Goal: Information Seeking & Learning: Learn about a topic

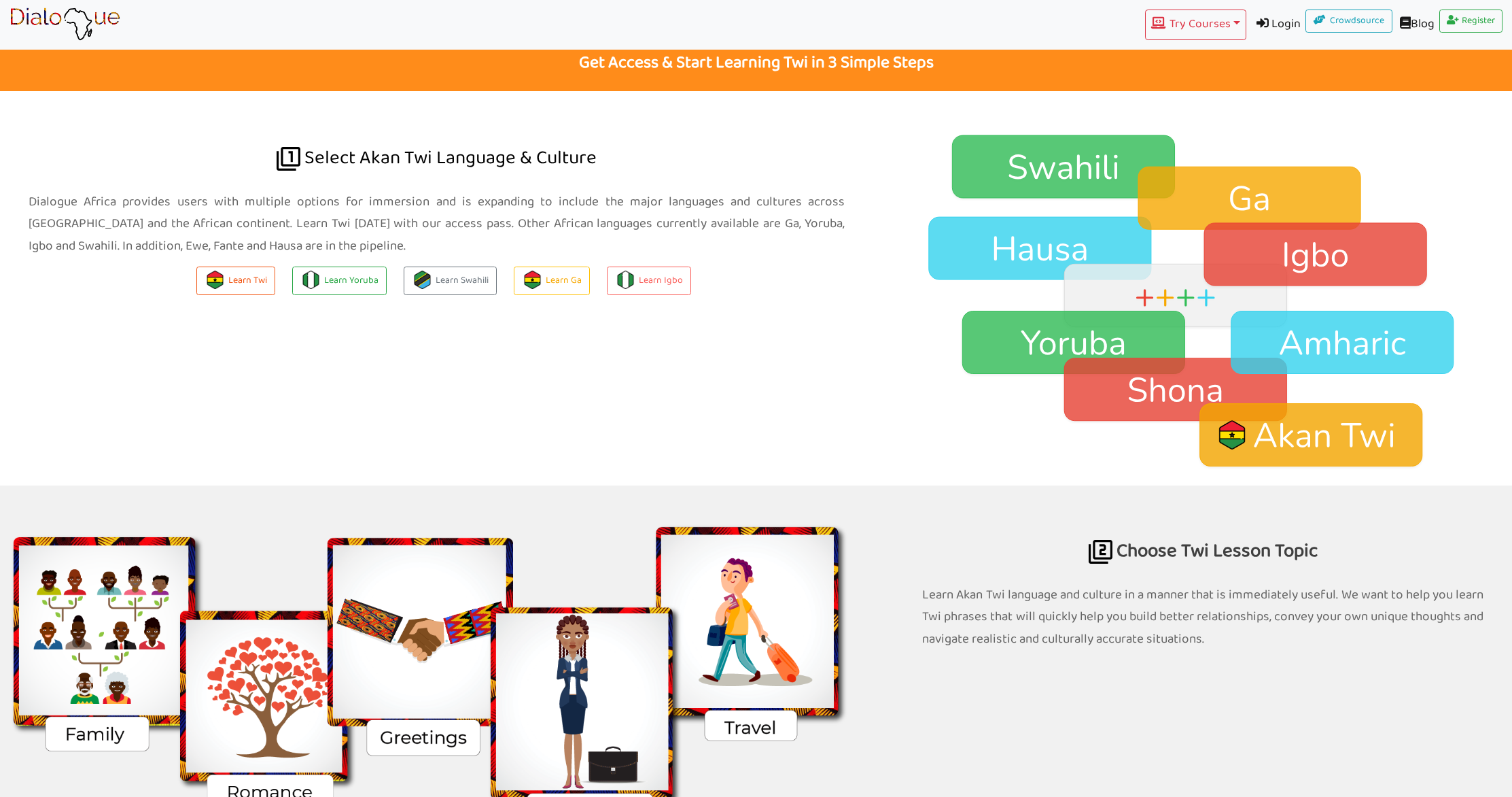
scroll to position [1118, 0]
click at [1164, 210] on img at bounding box center [1202, 302] width 618 height 337
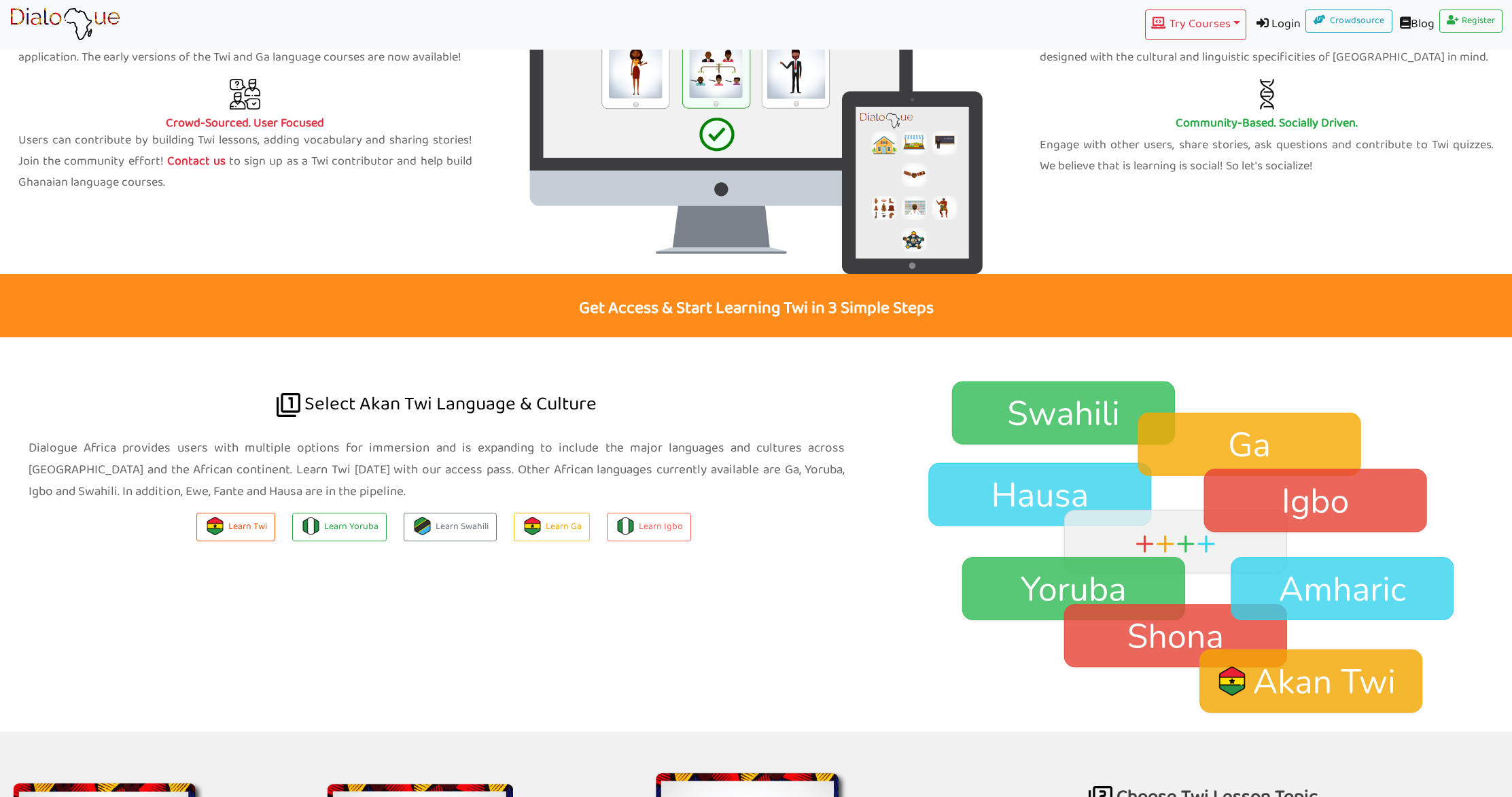
scroll to position [478, 0]
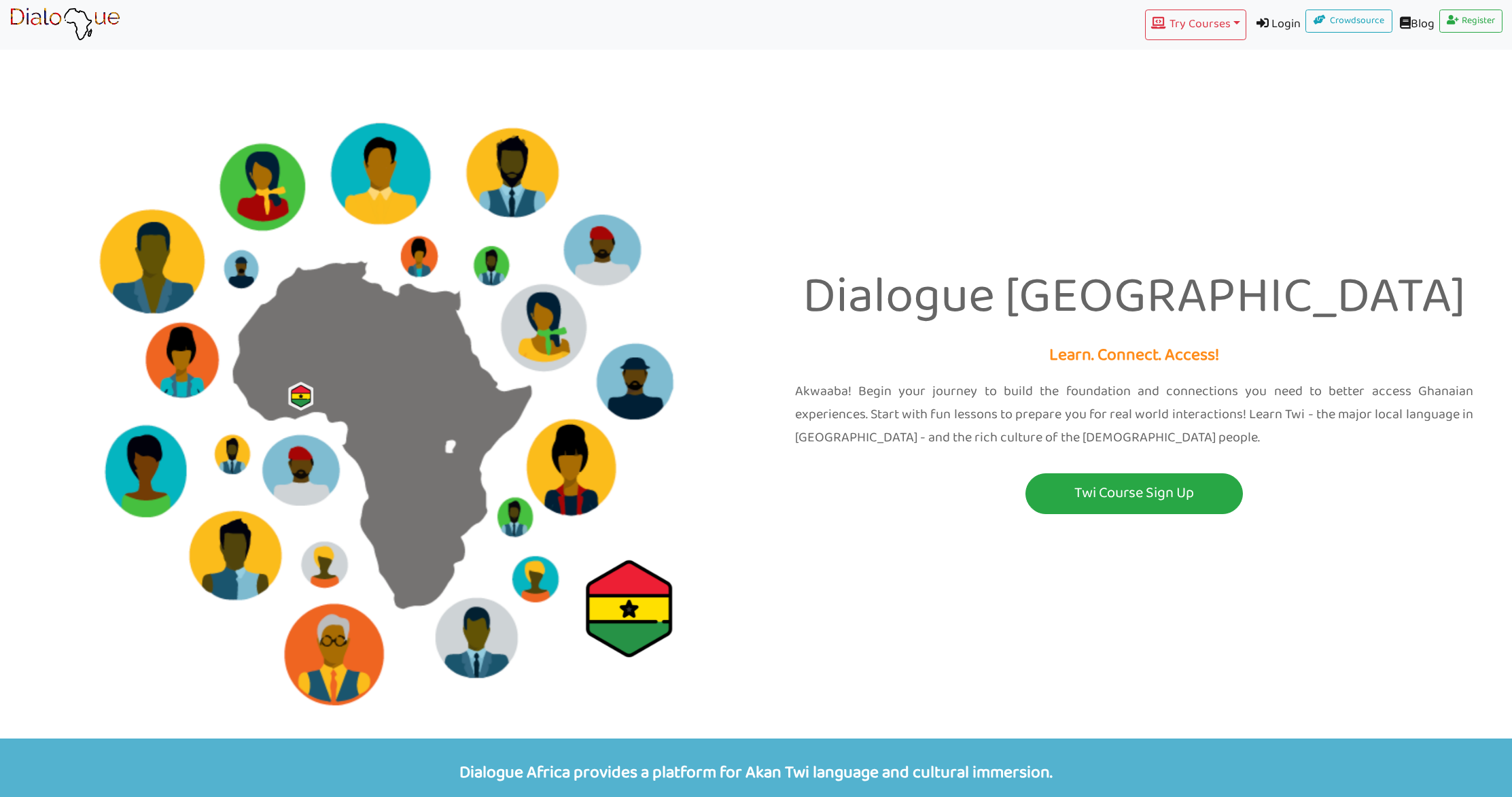
click at [50, 21] on img at bounding box center [65, 24] width 111 height 34
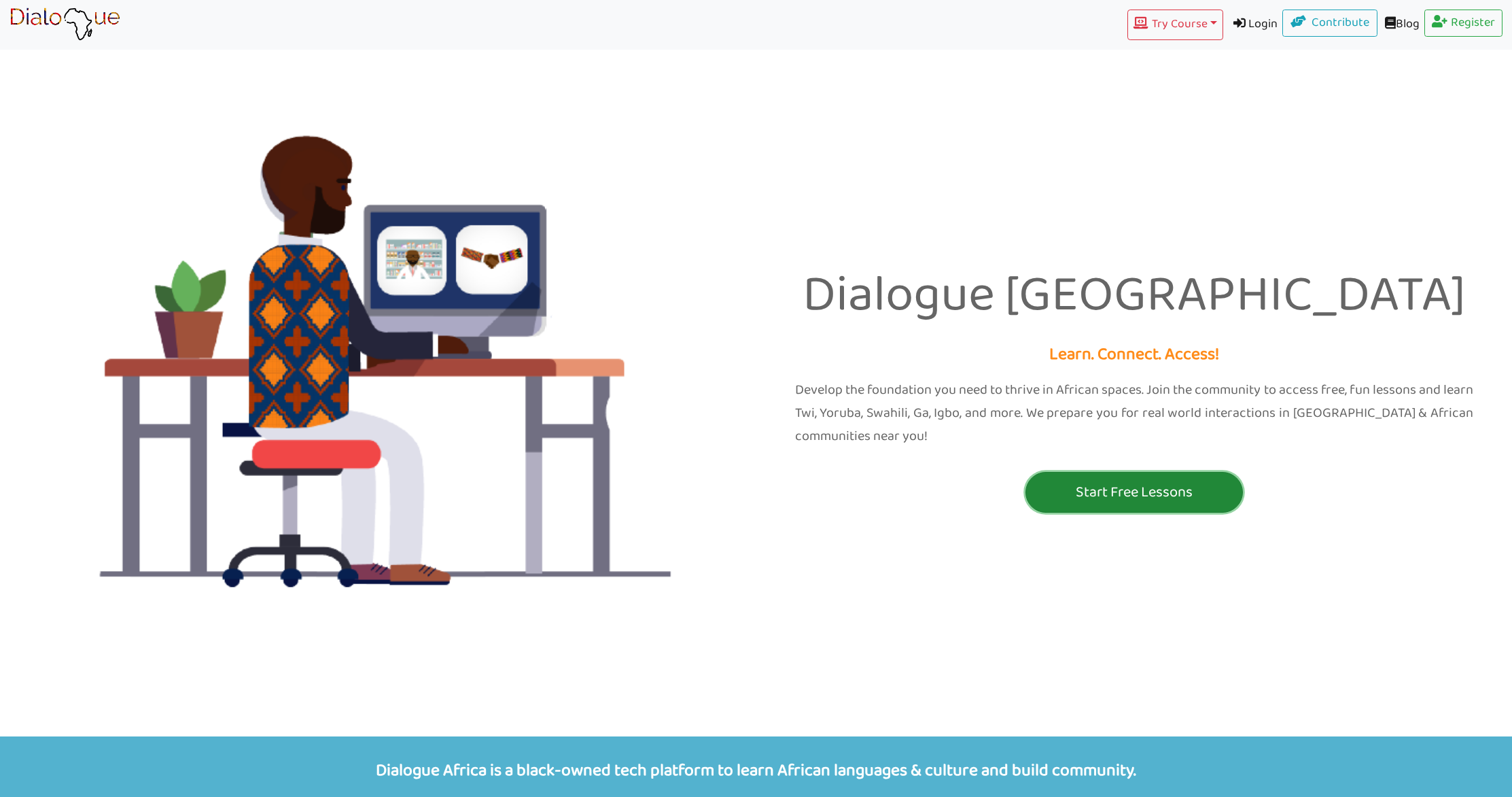
click at [1108, 488] on p "Start Free Lessons" at bounding box center [1134, 492] width 211 height 25
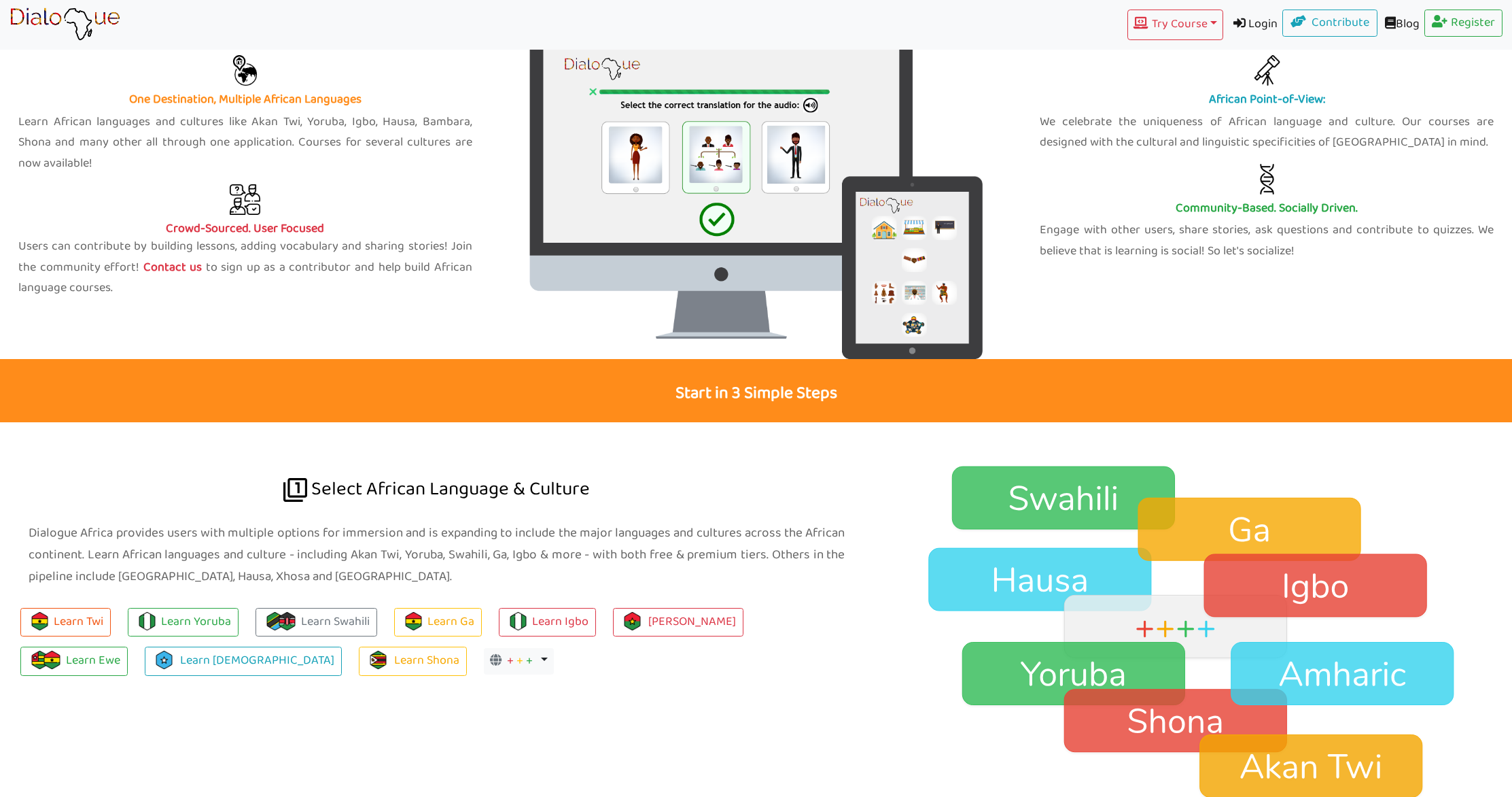
scroll to position [868, 0]
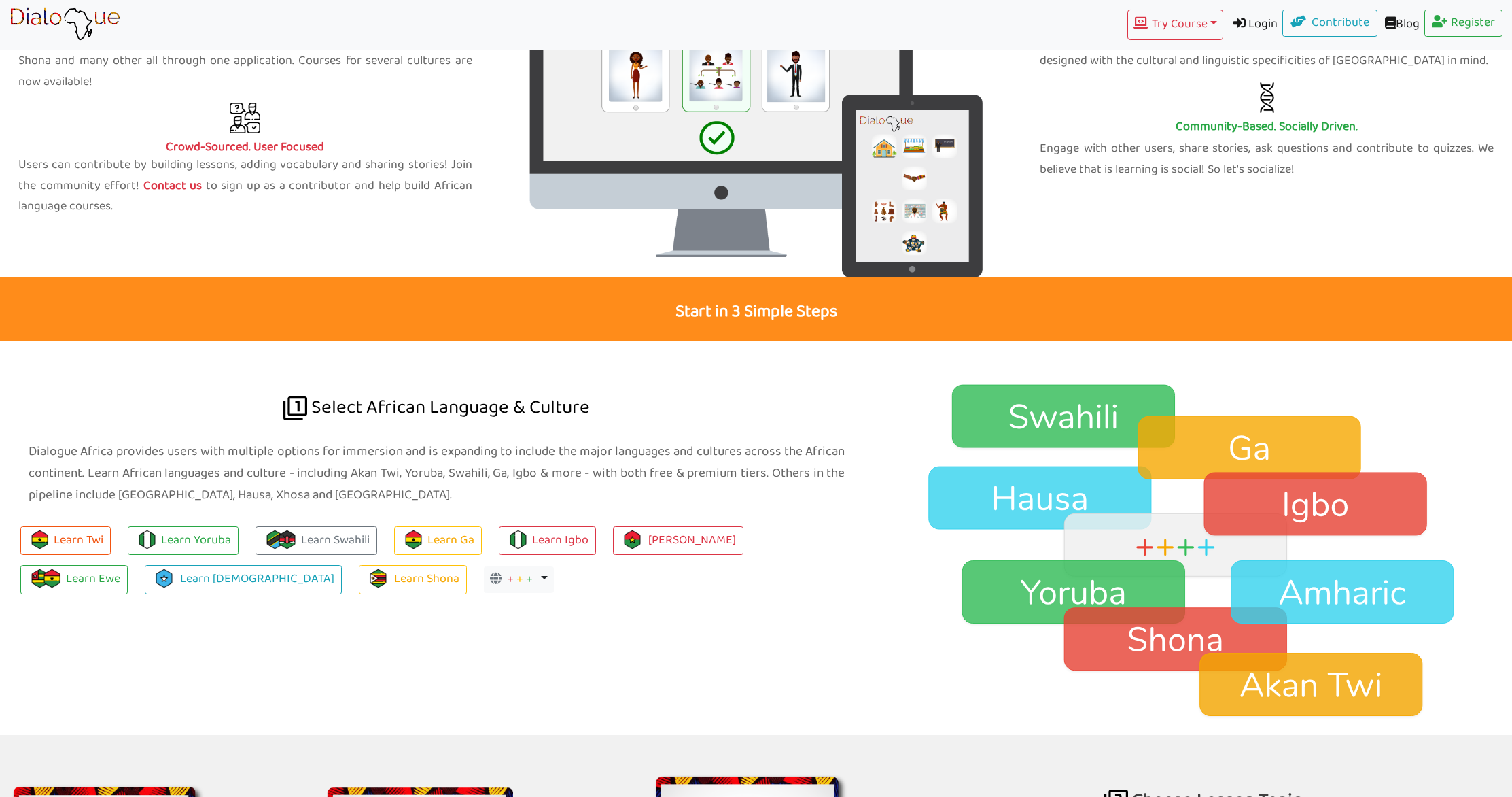
click at [1198, 458] on img at bounding box center [1202, 551] width 618 height 337
click at [449, 533] on link "Learn Ga" at bounding box center [438, 541] width 87 height 29
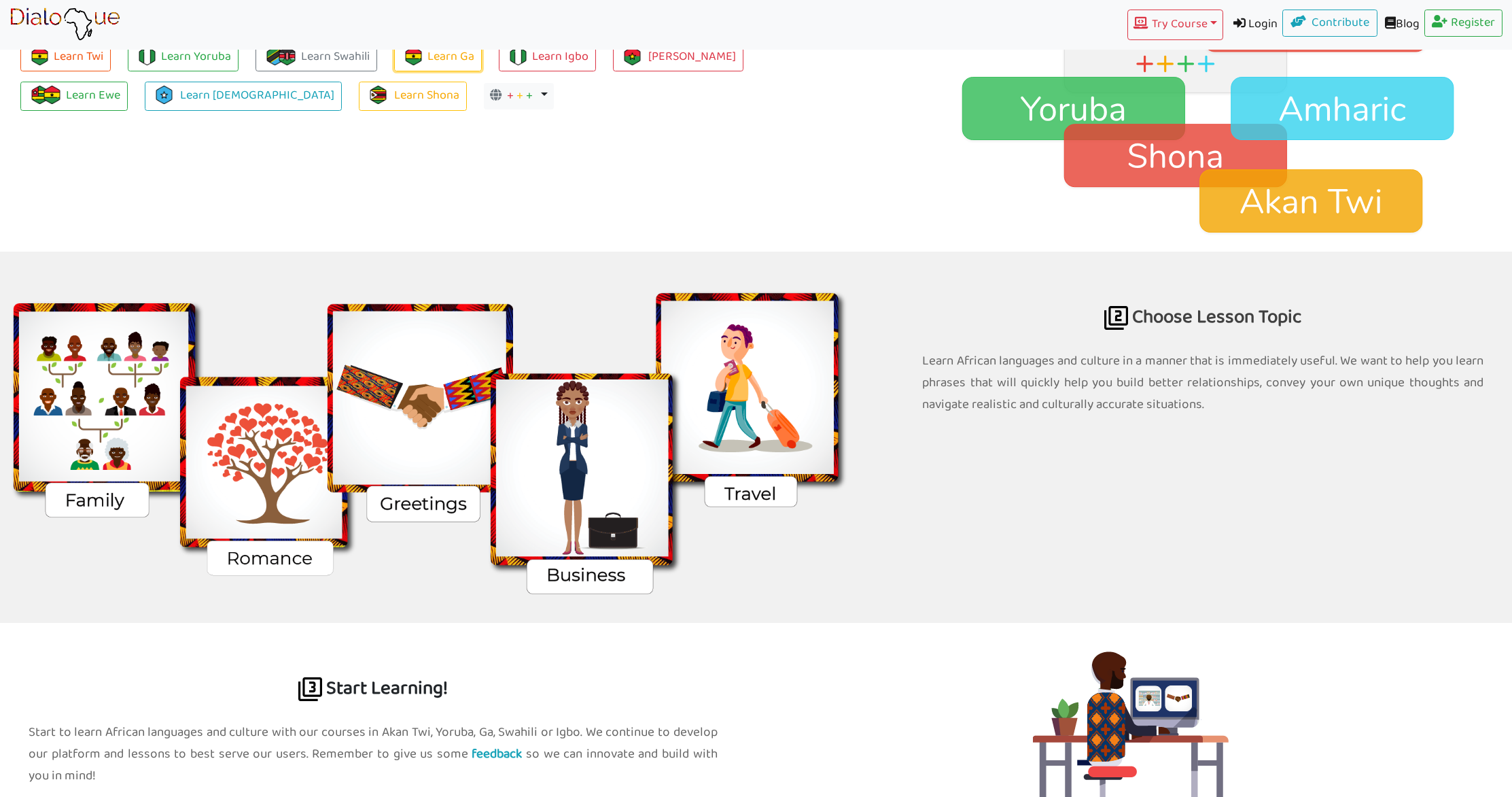
scroll to position [1433, 0]
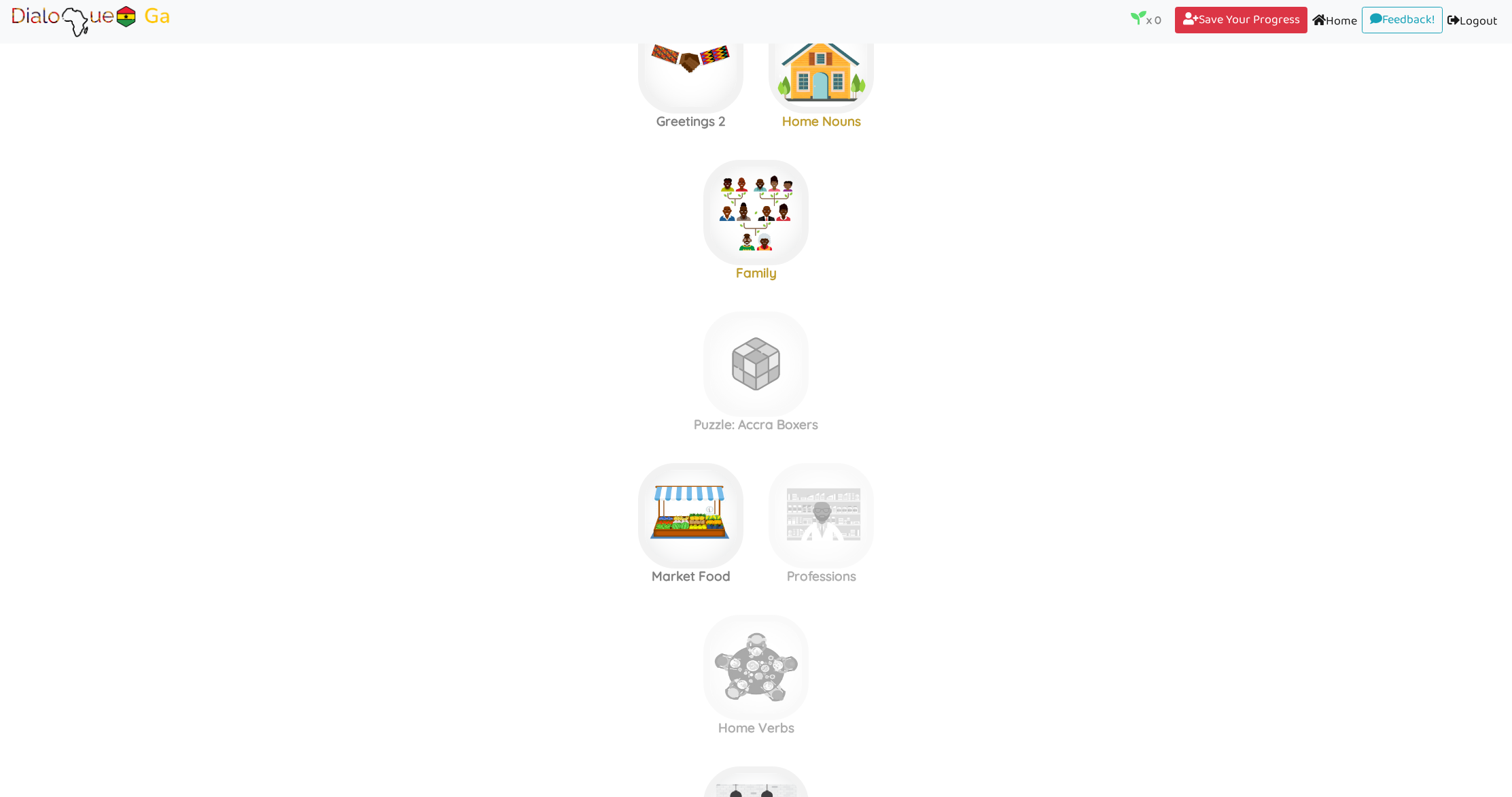
scroll to position [226, 0]
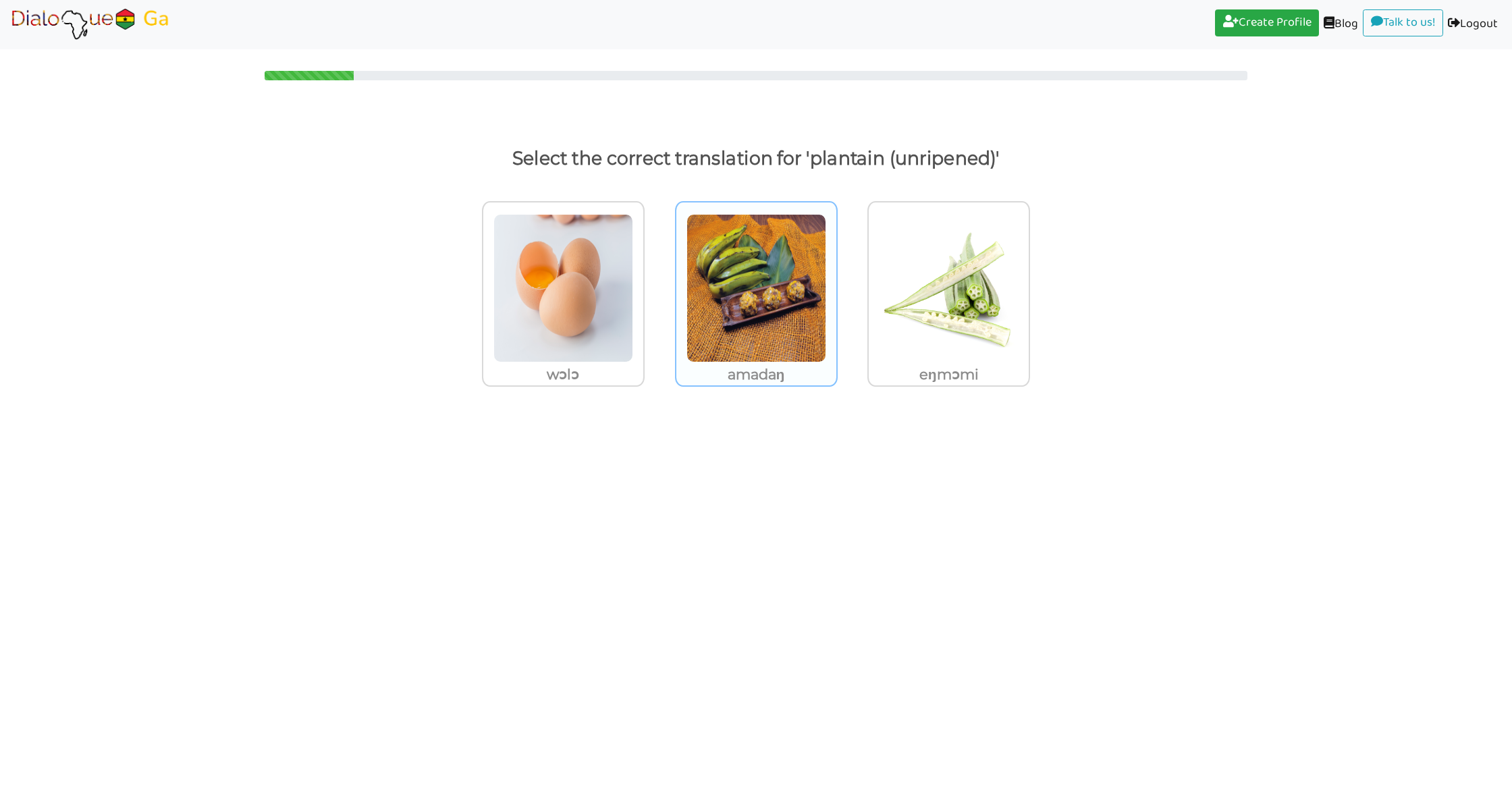
click at [644, 382] on p "amadaŋ" at bounding box center [563, 375] width 160 height 24
click at [653, 285] on input "amadaŋ" at bounding box center [648, 279] width 10 height 10
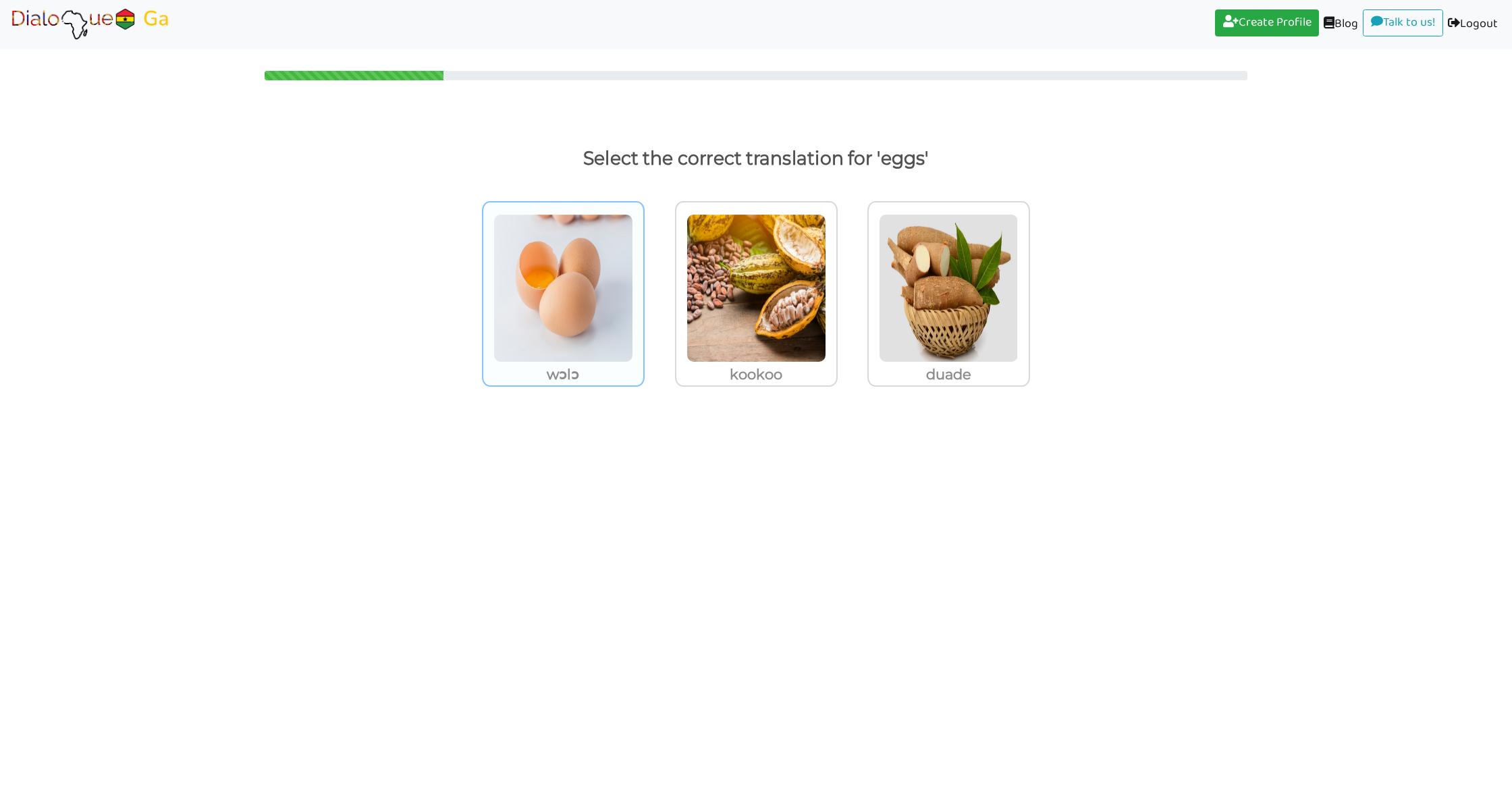
click at [575, 346] on img at bounding box center [563, 288] width 140 height 148
click at [644, 285] on input "wɔlɔ" at bounding box center [648, 279] width 10 height 10
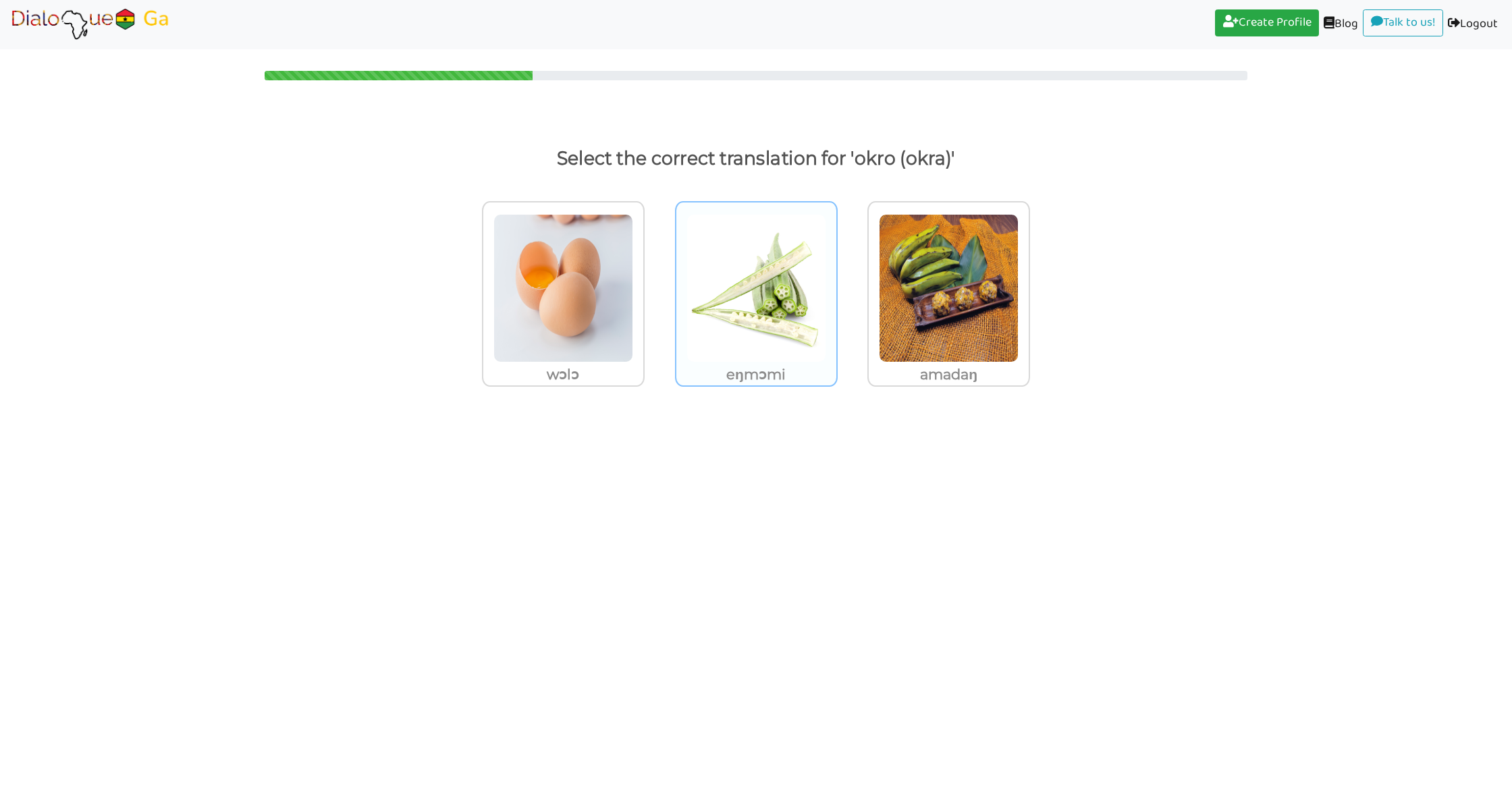
click at [633, 261] on img at bounding box center [563, 288] width 140 height 148
click at [653, 274] on input "eŋmɔmi" at bounding box center [648, 279] width 10 height 10
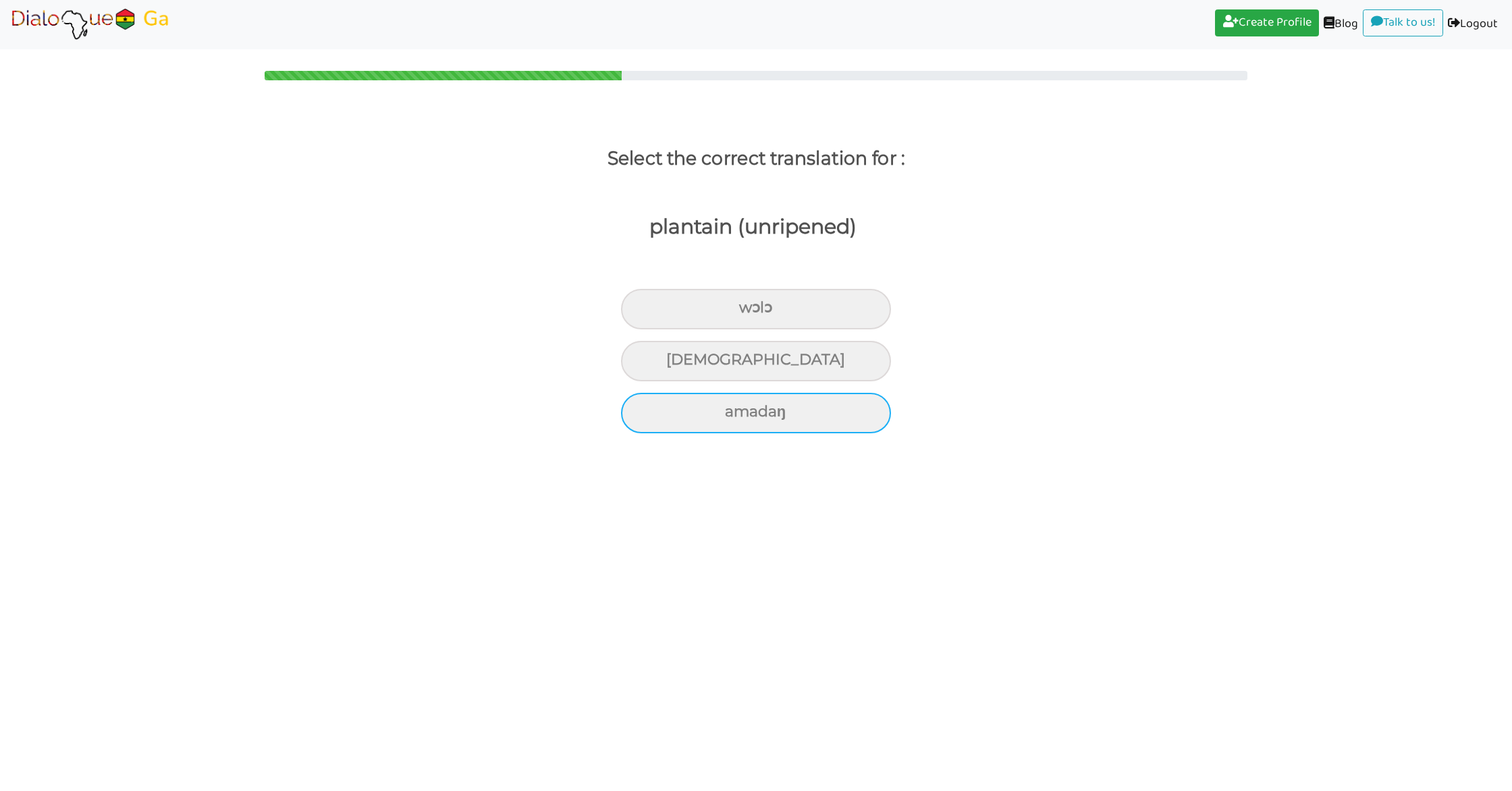
click at [646, 329] on div "amadaŋ" at bounding box center [756, 309] width 270 height 40
click at [741, 312] on input "amadaŋ" at bounding box center [745, 307] width 9 height 9
radio input "true"
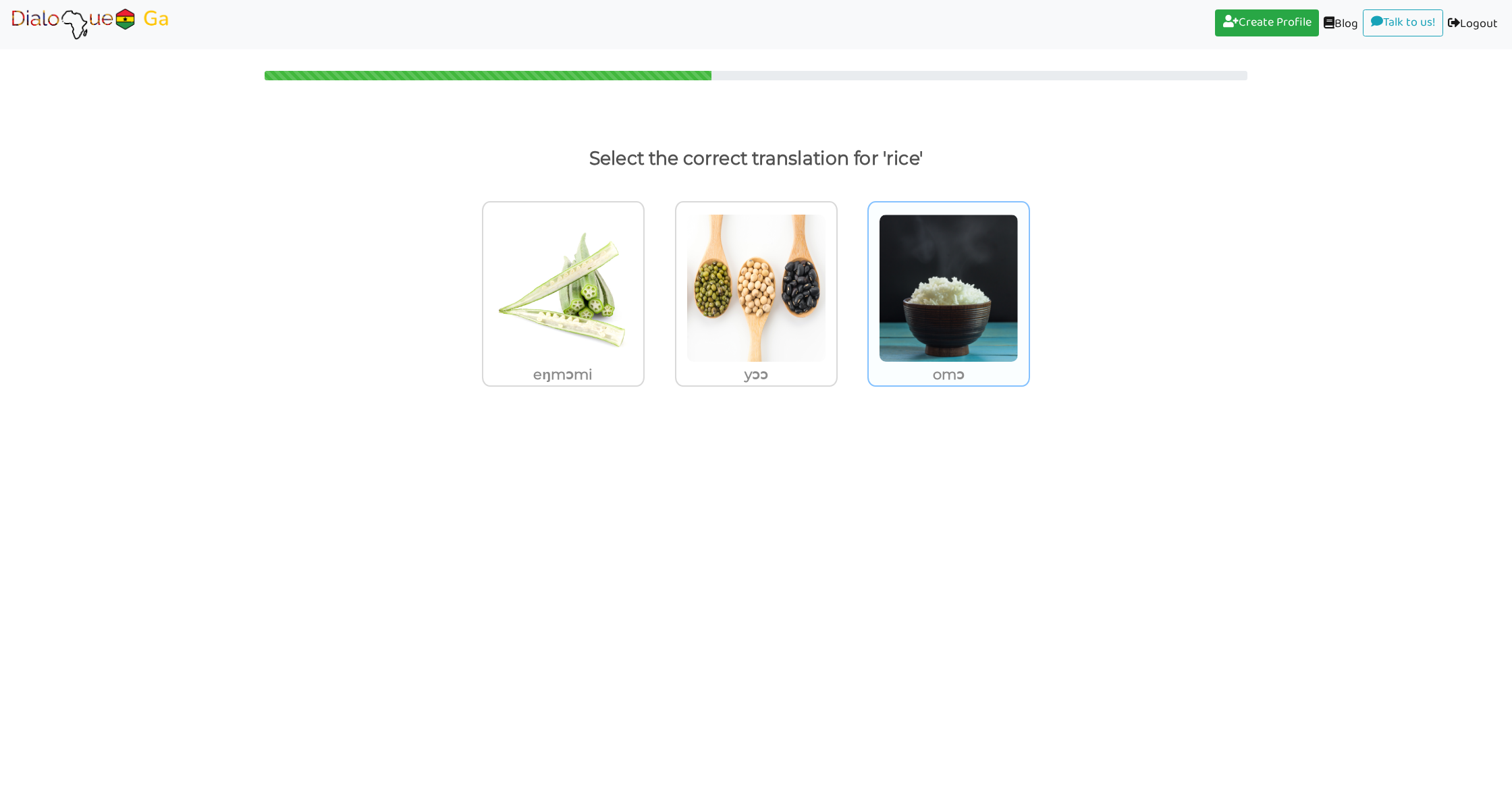
click at [633, 238] on img at bounding box center [563, 288] width 140 height 148
click at [653, 274] on input "omɔ" at bounding box center [648, 279] width 10 height 10
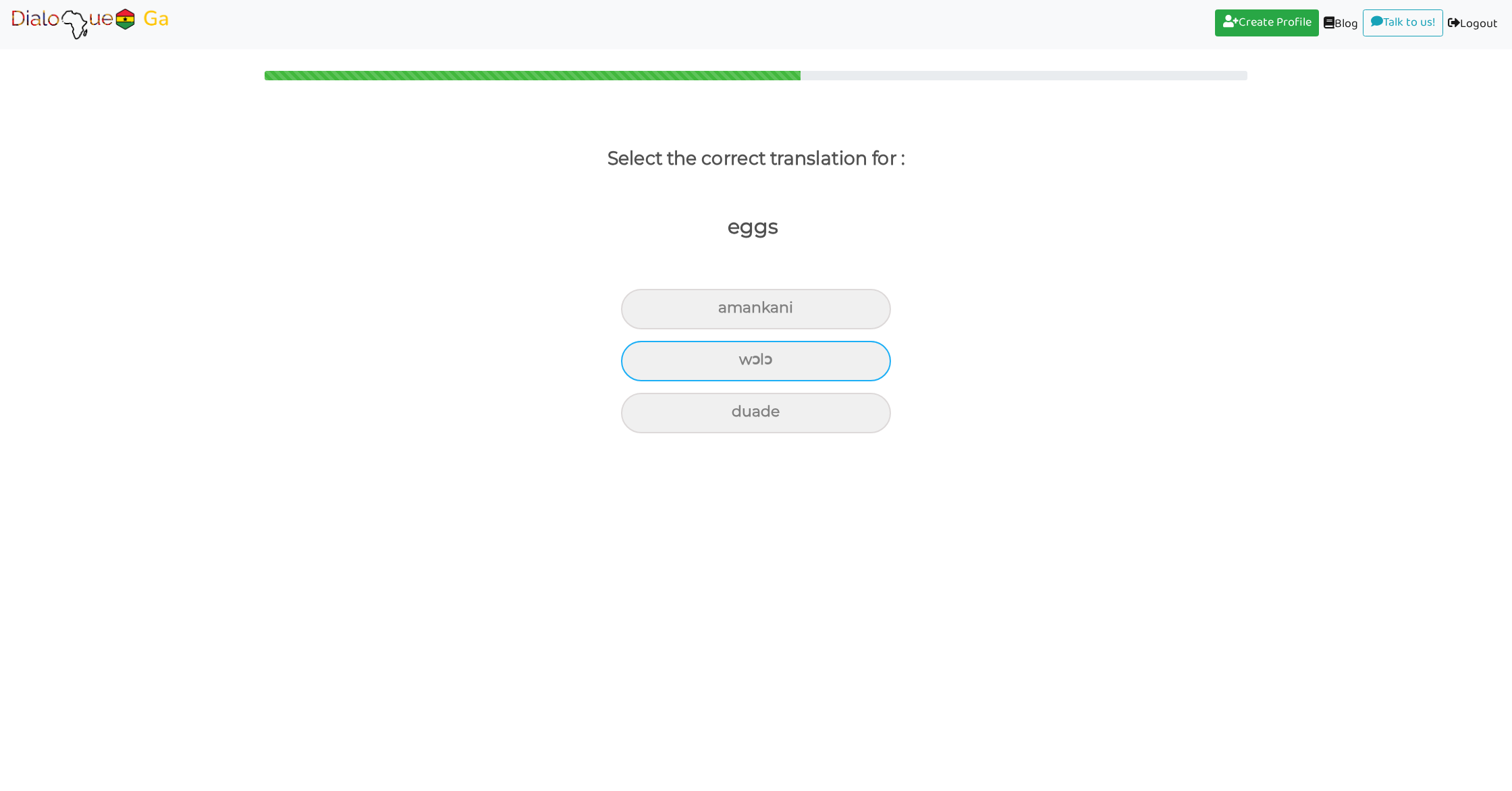
click at [707, 329] on div "wɔlɔ" at bounding box center [756, 309] width 270 height 40
click at [720, 312] on input "wɔlɔ" at bounding box center [724, 307] width 9 height 9
radio input "true"
click at [790, 329] on div "eŋmɔmi" at bounding box center [756, 309] width 270 height 40
click at [742, 312] on input "eŋmɔmi" at bounding box center [738, 307] width 9 height 9
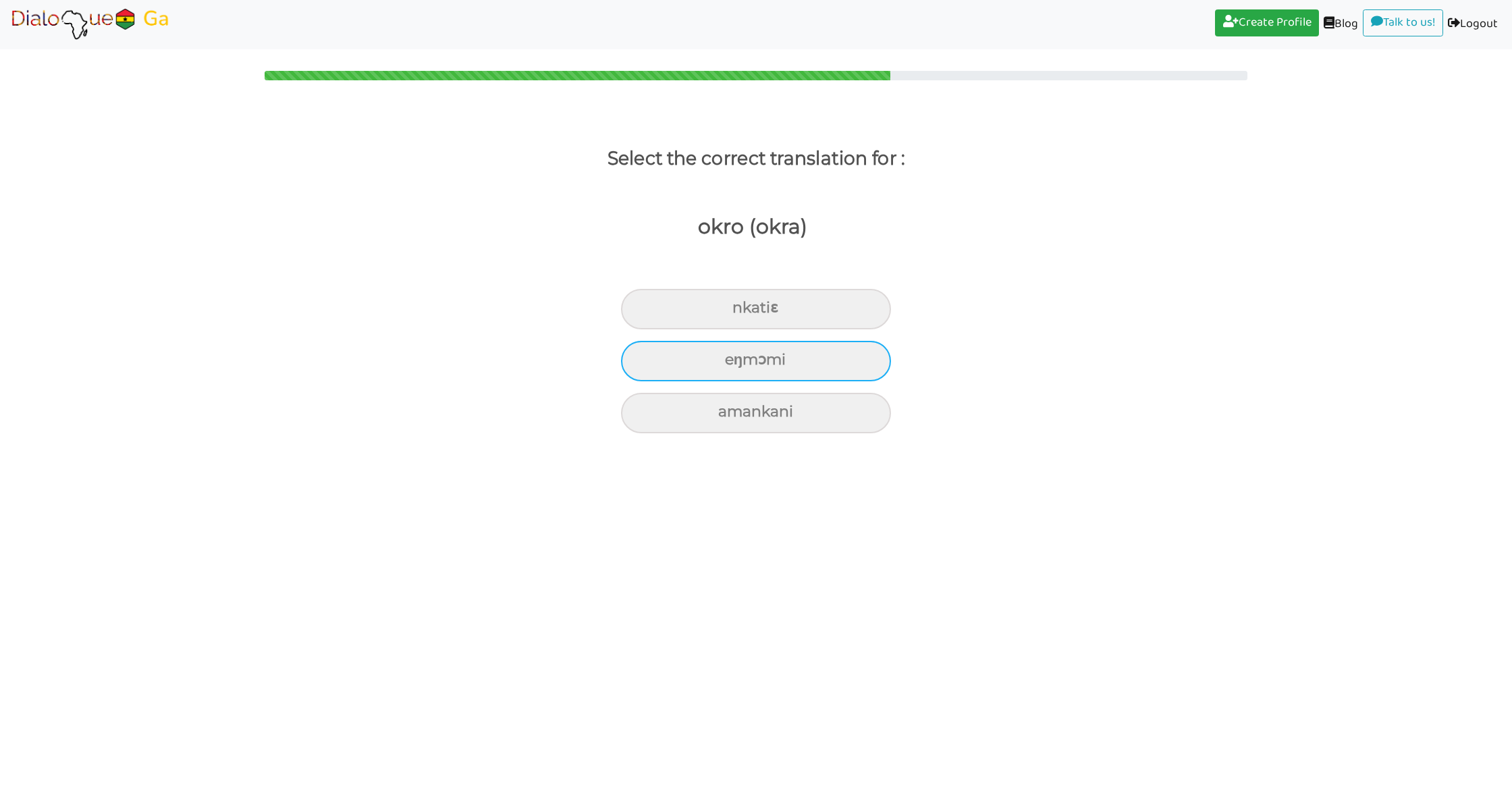
radio input "true"
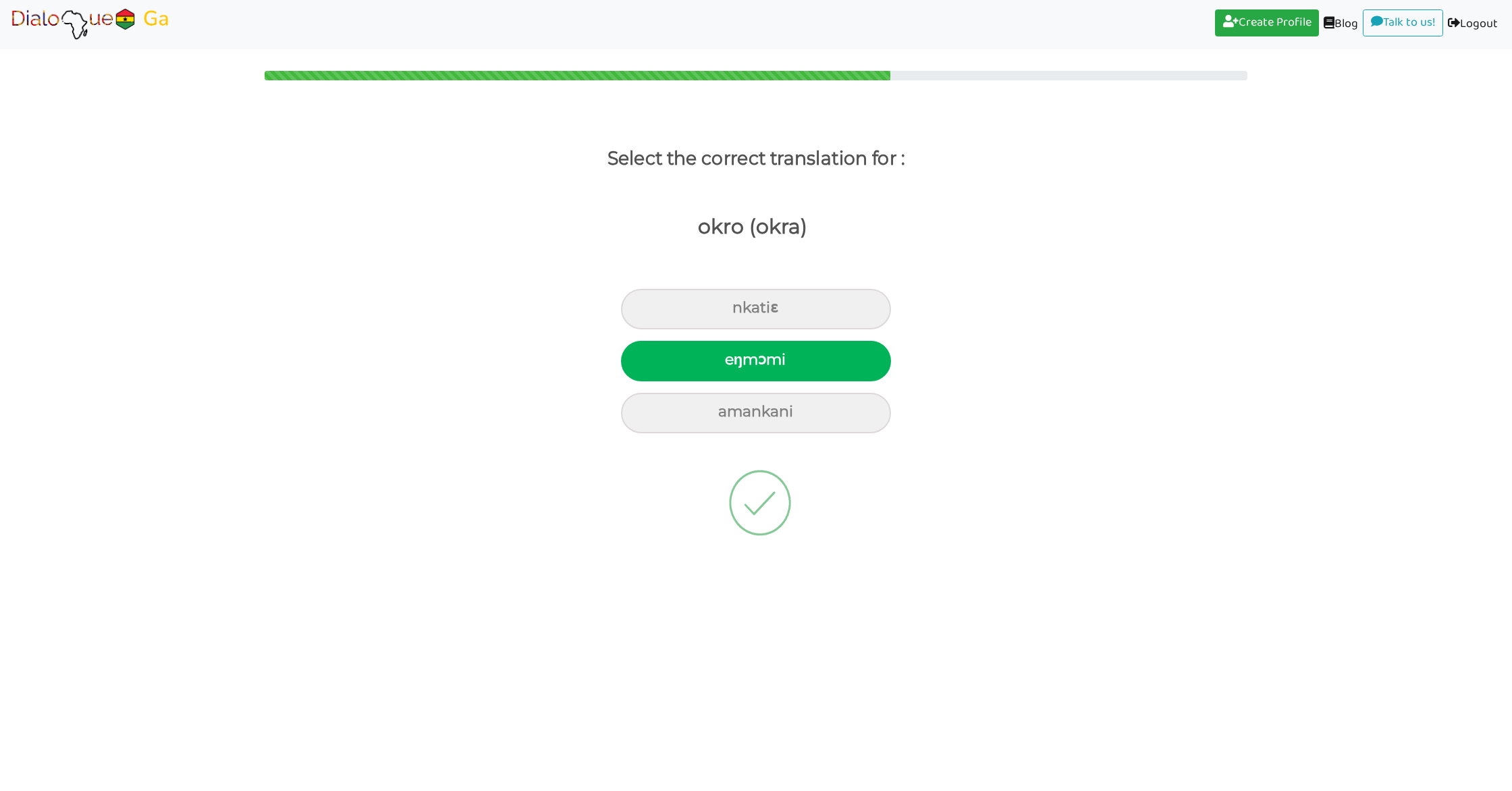
click at [489, 222] on div "okro (okra)" at bounding box center [746, 249] width 1532 height 107
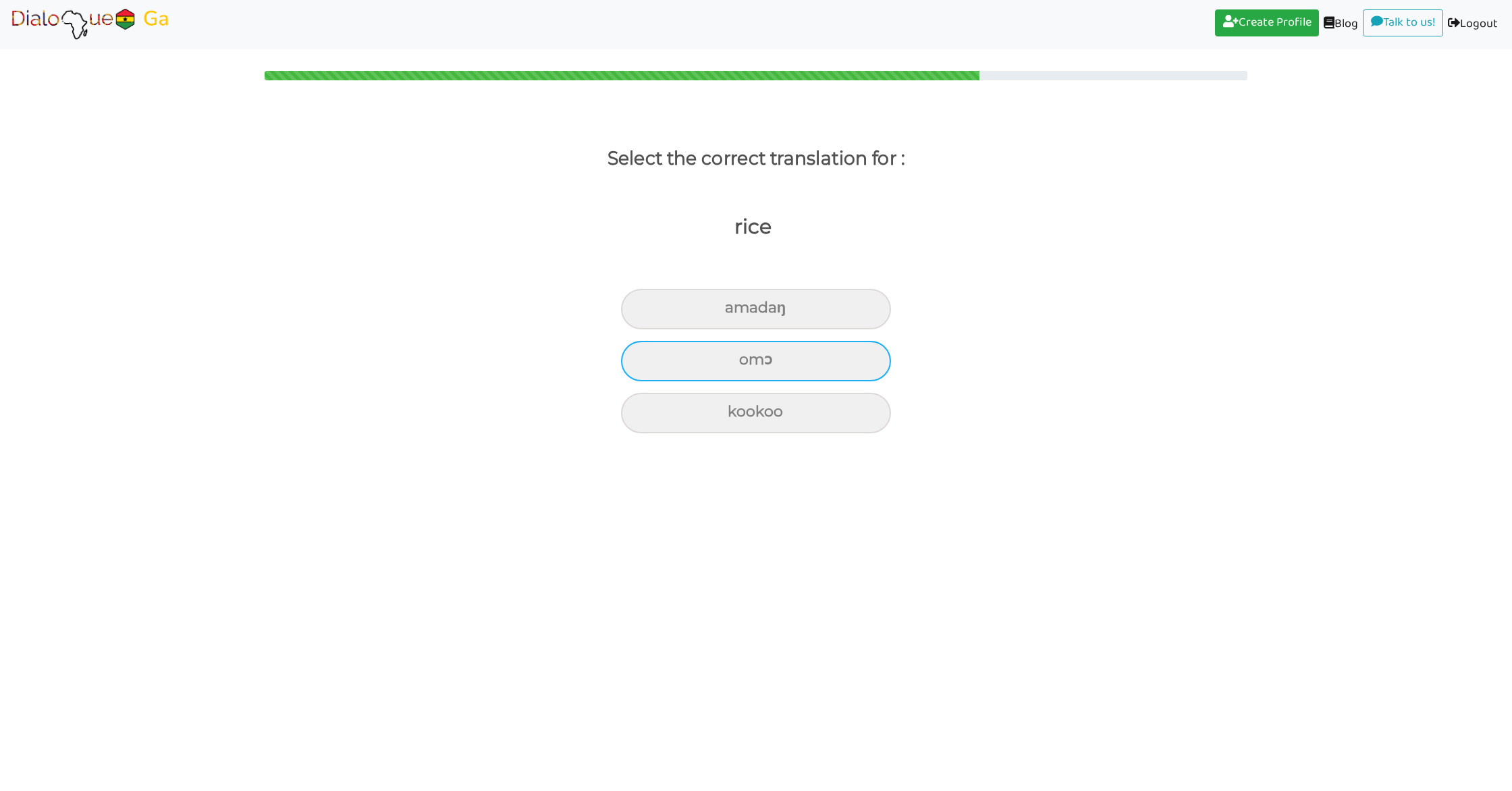
click at [844, 329] on div "omɔ" at bounding box center [756, 309] width 270 height 40
click at [735, 312] on input "omɔ" at bounding box center [730, 307] width 9 height 9
radio input "true"
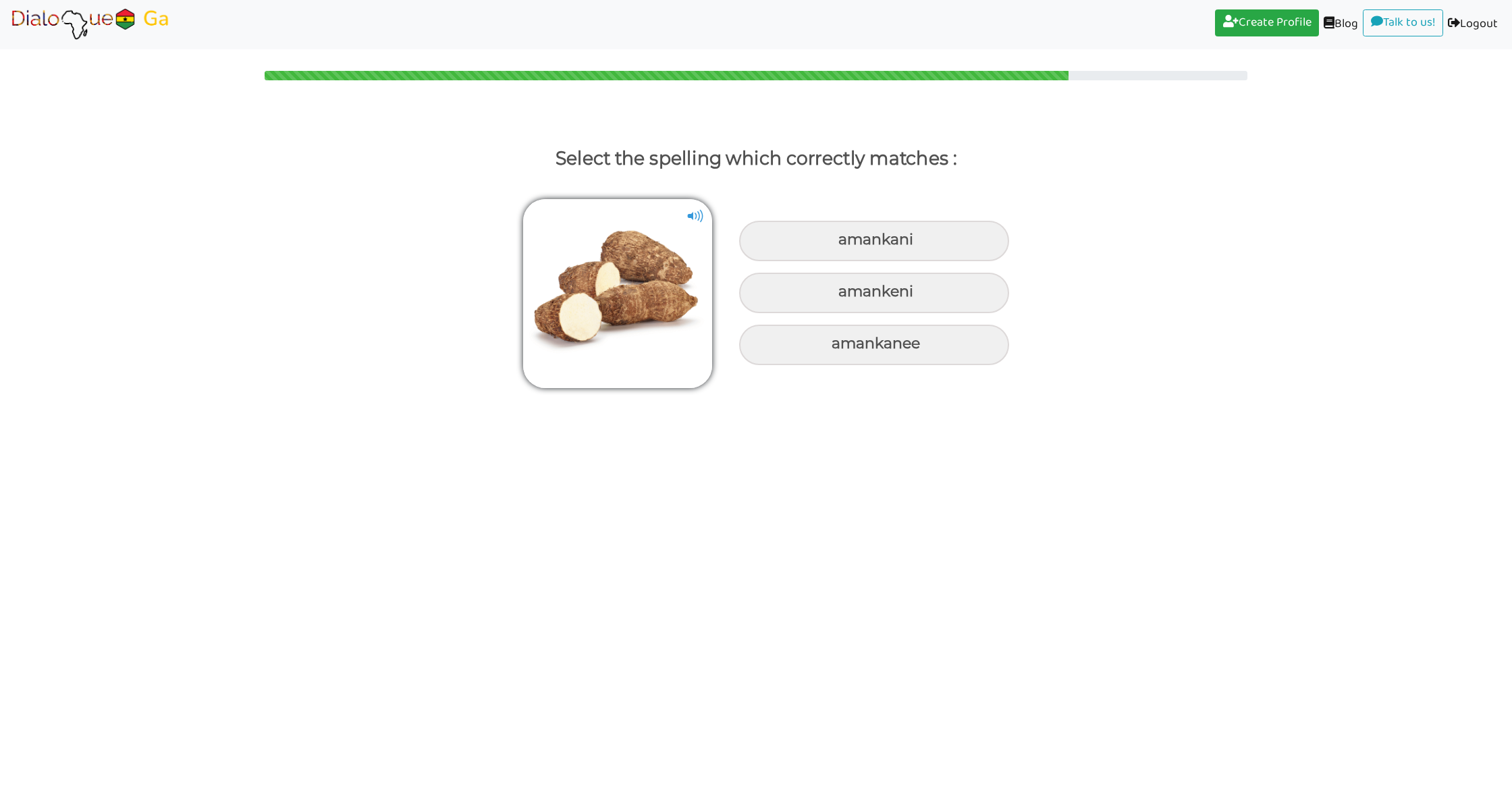
click at [689, 213] on img at bounding box center [695, 216] width 20 height 20
click at [697, 216] on img at bounding box center [695, 216] width 20 height 20
click at [693, 218] on img at bounding box center [695, 216] width 20 height 20
click at [795, 239] on div "amankani" at bounding box center [874, 241] width 270 height 40
click at [835, 239] on input "amankani" at bounding box center [839, 240] width 9 height 9
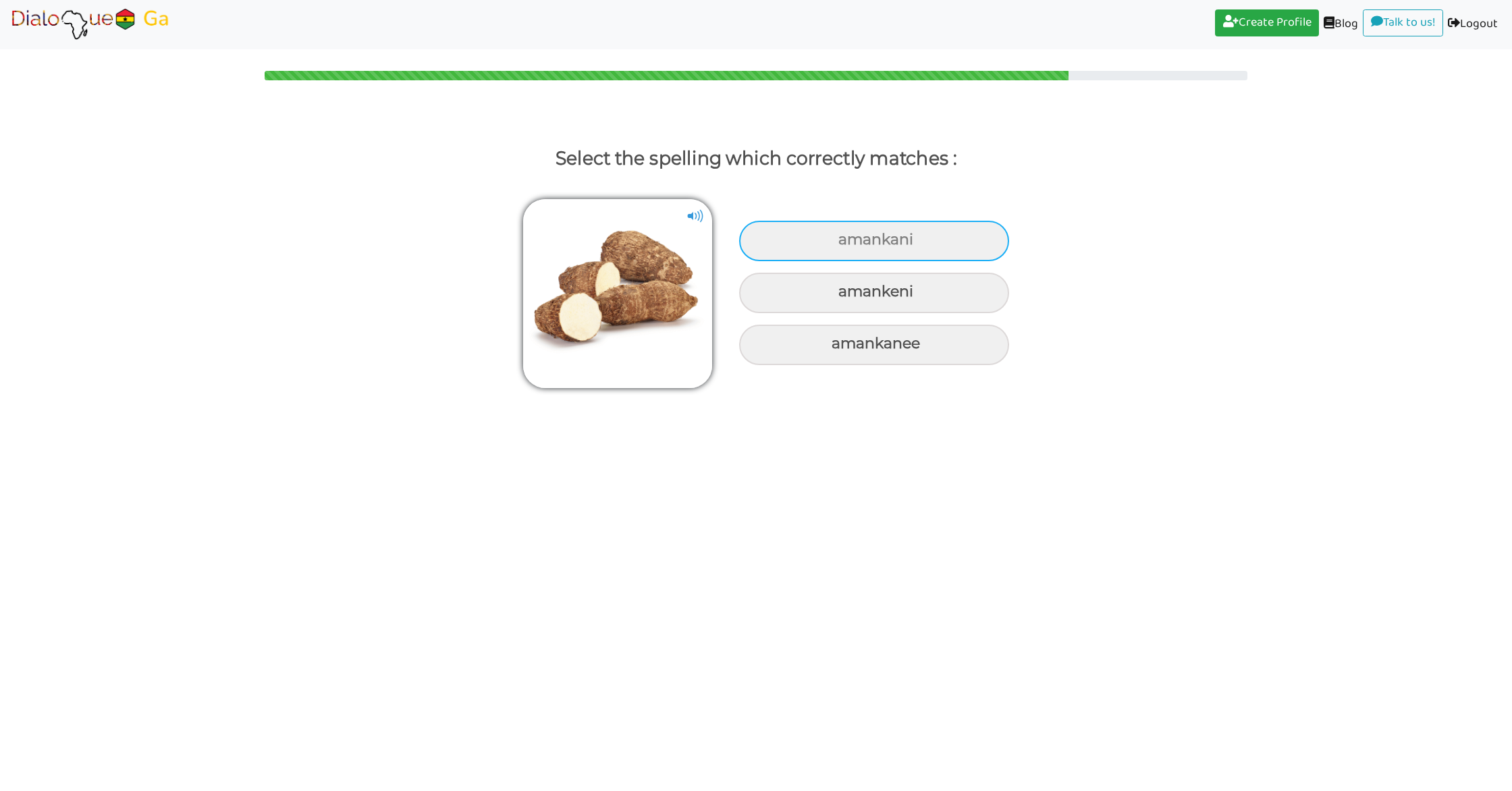
radio input "true"
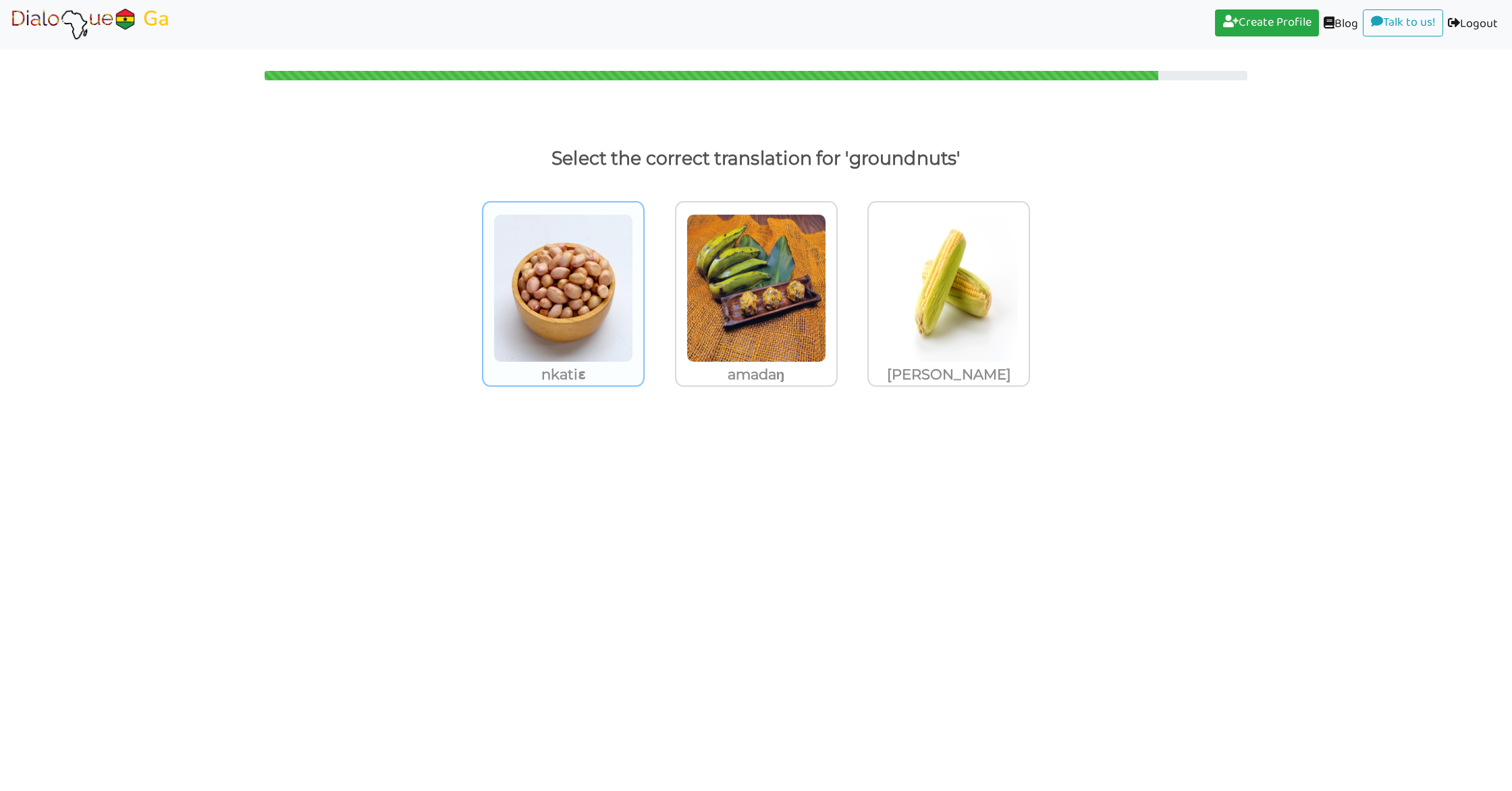
click at [606, 333] on img at bounding box center [563, 288] width 140 height 148
click at [644, 285] on input "nkatiɛ" at bounding box center [648, 279] width 10 height 10
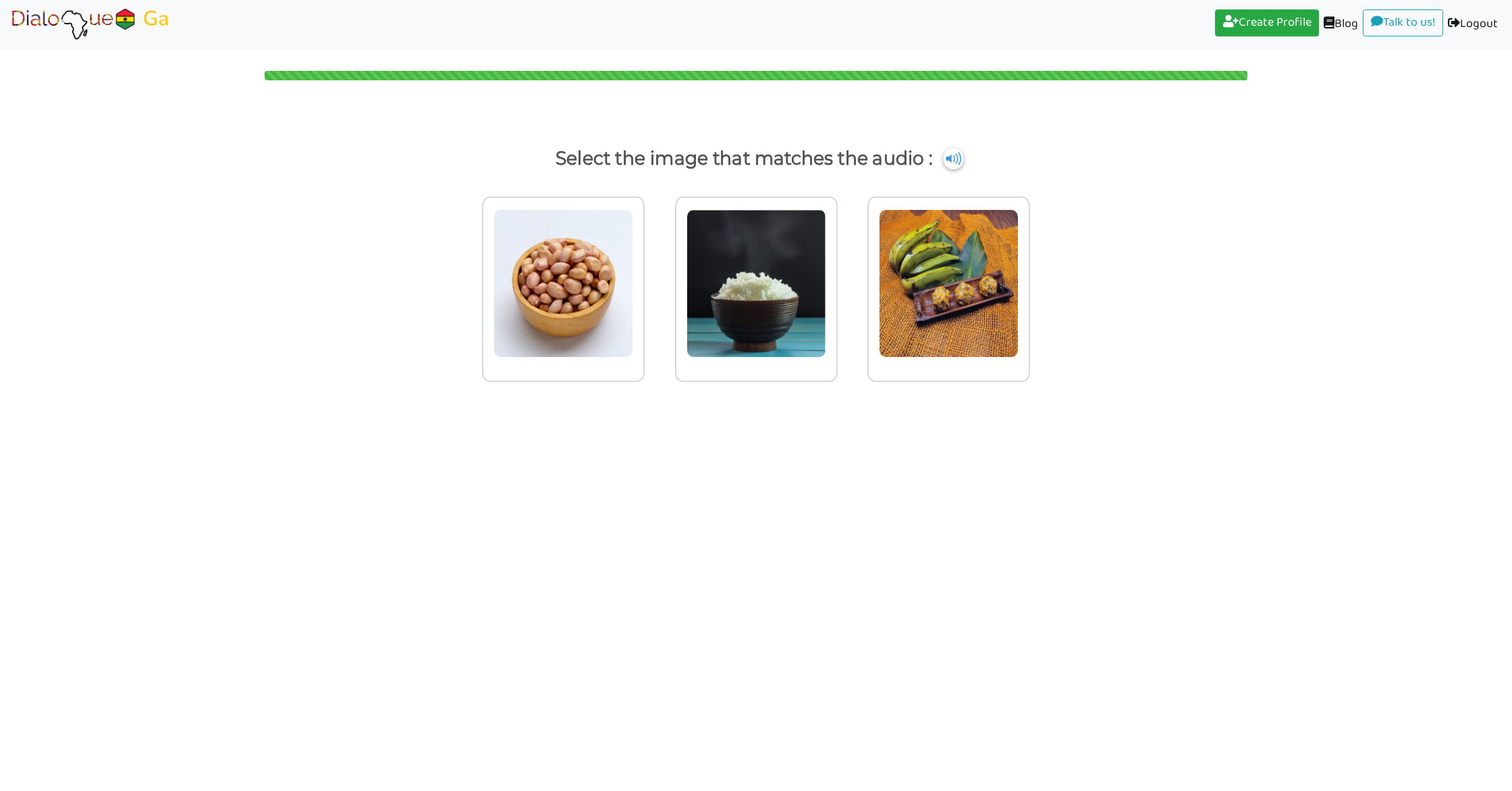
click at [954, 161] on img at bounding box center [953, 158] width 20 height 22
click at [953, 163] on img at bounding box center [953, 158] width 20 height 22
click at [555, 364] on div at bounding box center [563, 289] width 163 height 185
click at [644, 280] on input "radio" at bounding box center [648, 274] width 10 height 10
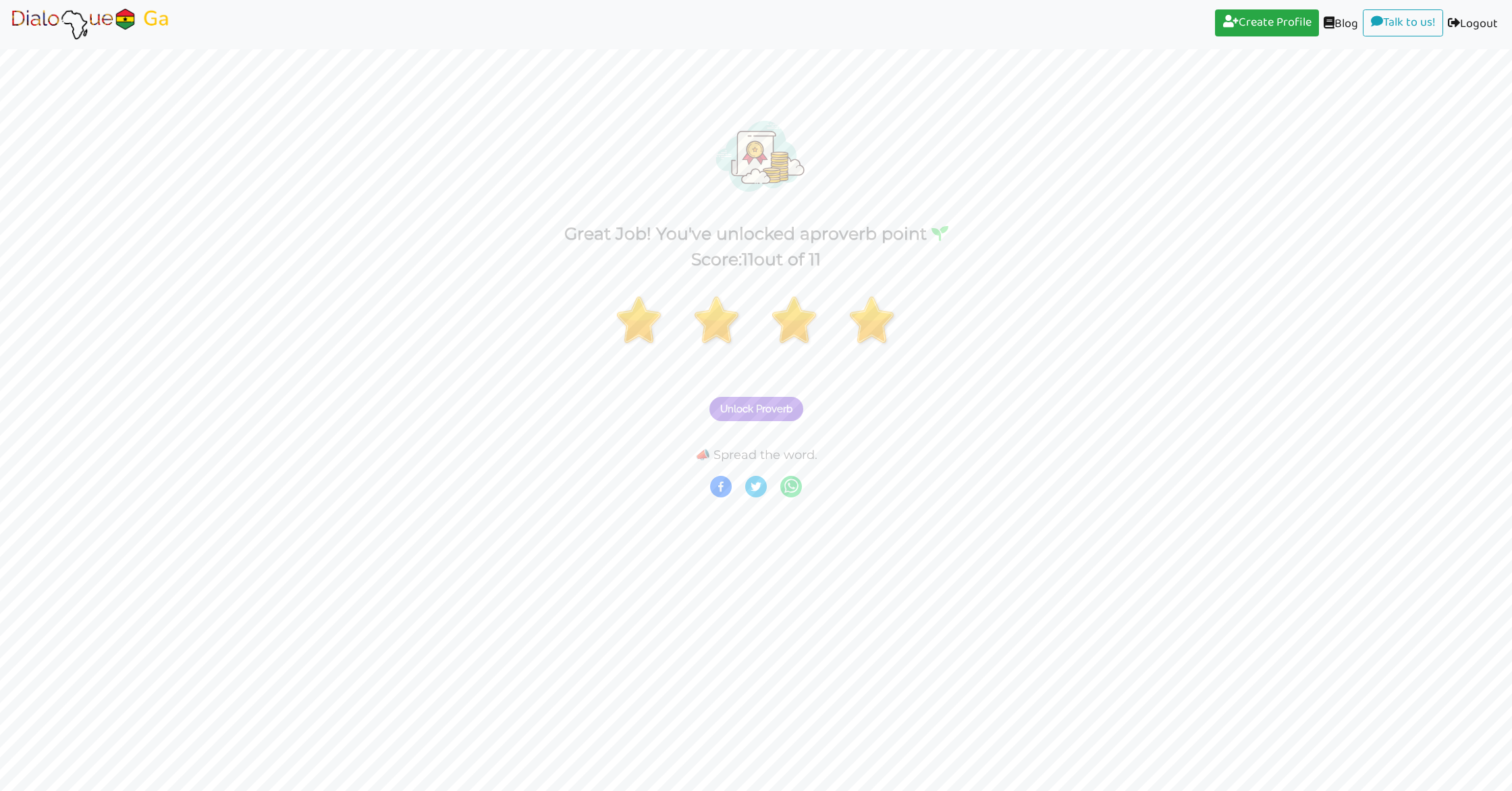
click at [774, 412] on span "Unlock Proverb" at bounding box center [756, 408] width 72 height 12
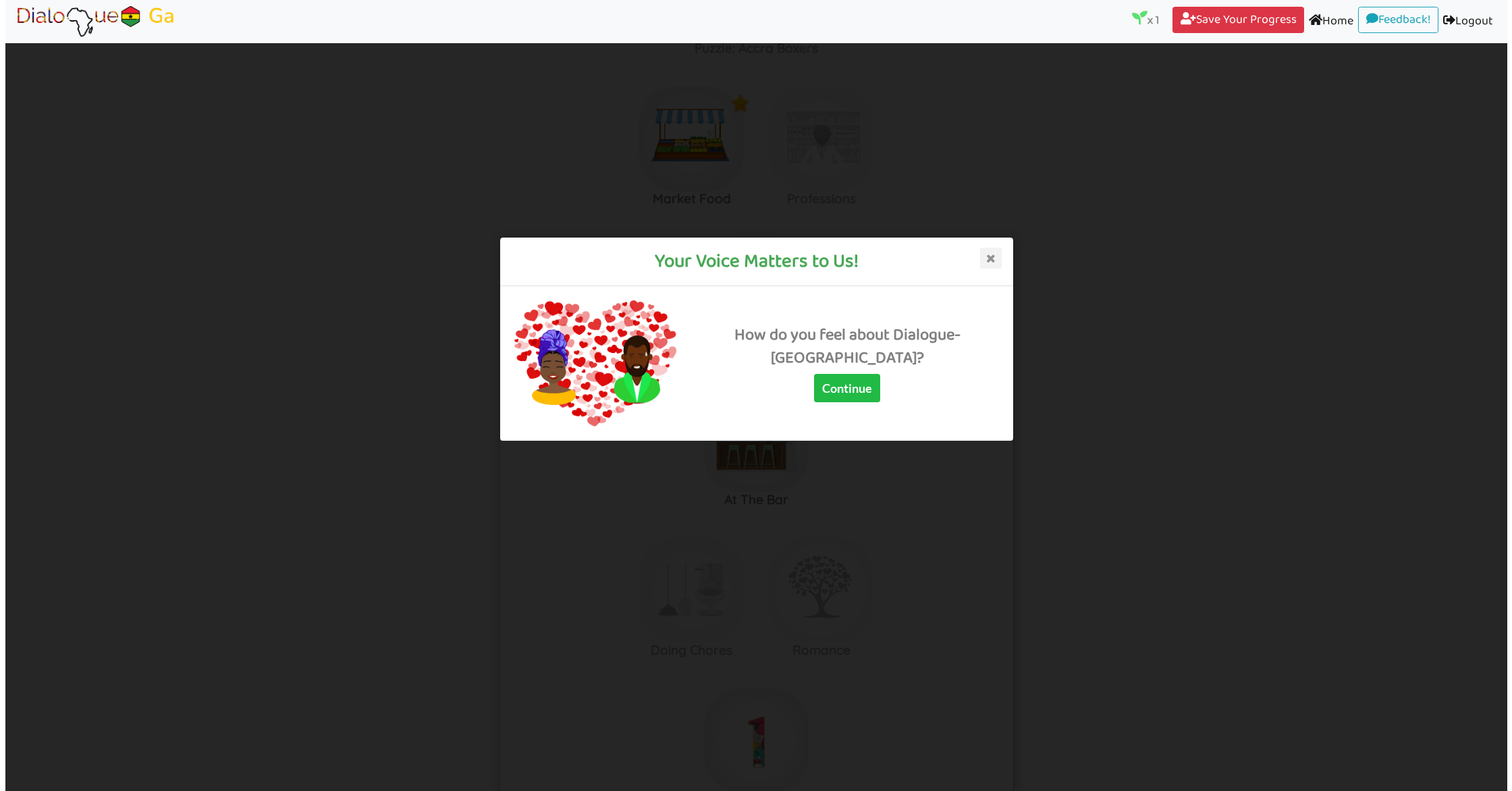
scroll to position [635, 0]
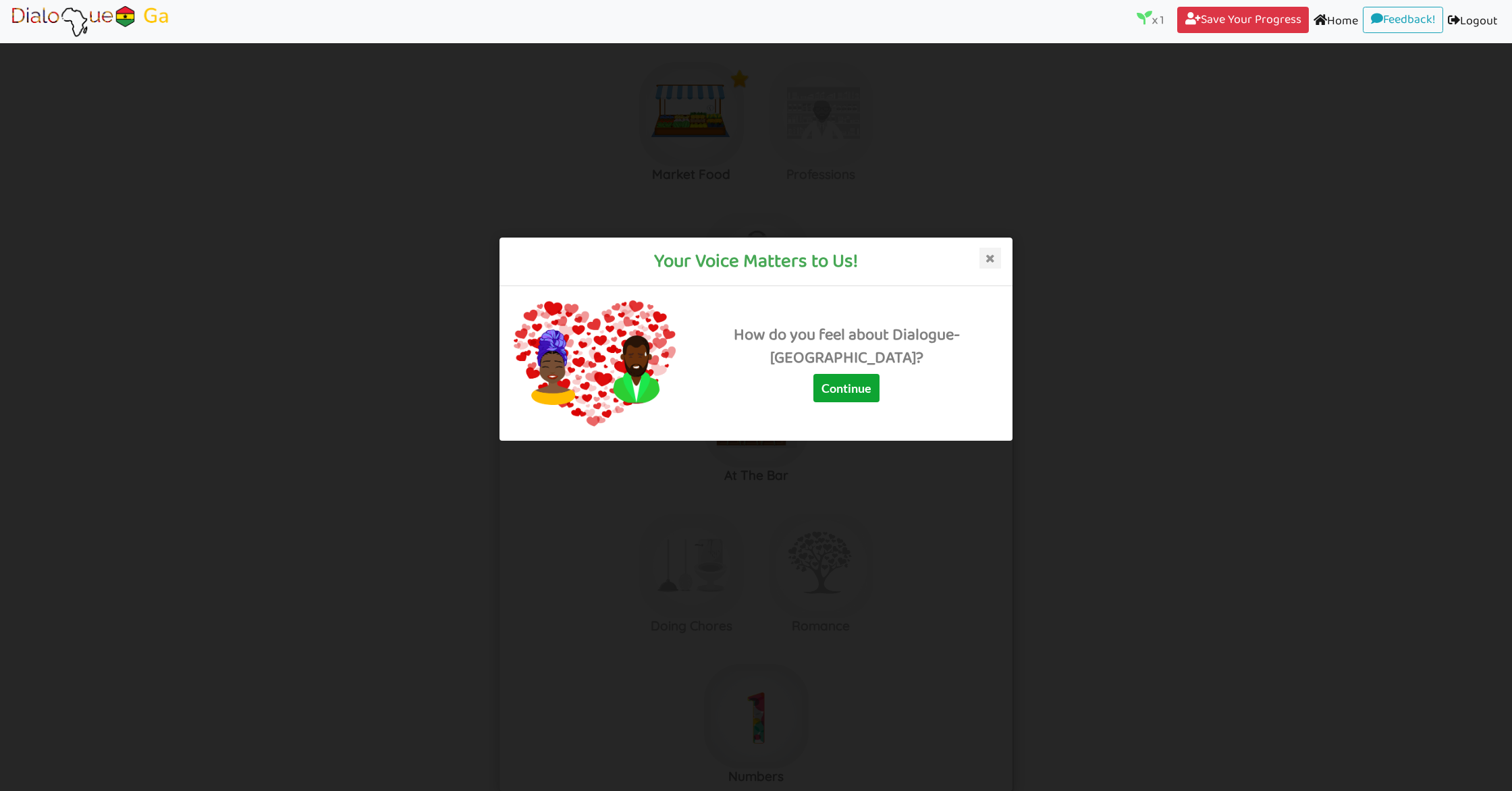
click at [856, 401] on button "Continue" at bounding box center [846, 387] width 66 height 28
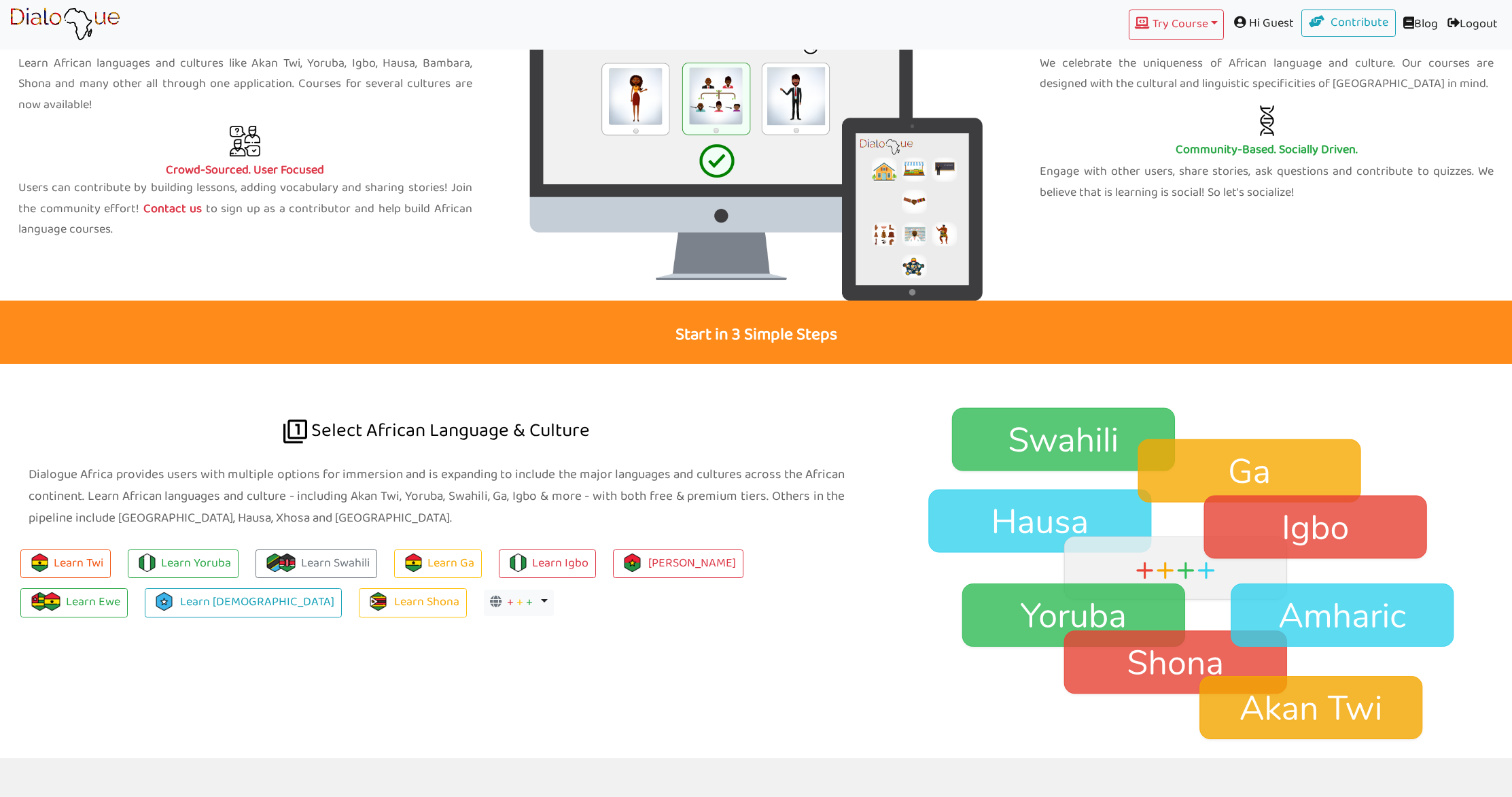
scroll to position [1107, 0]
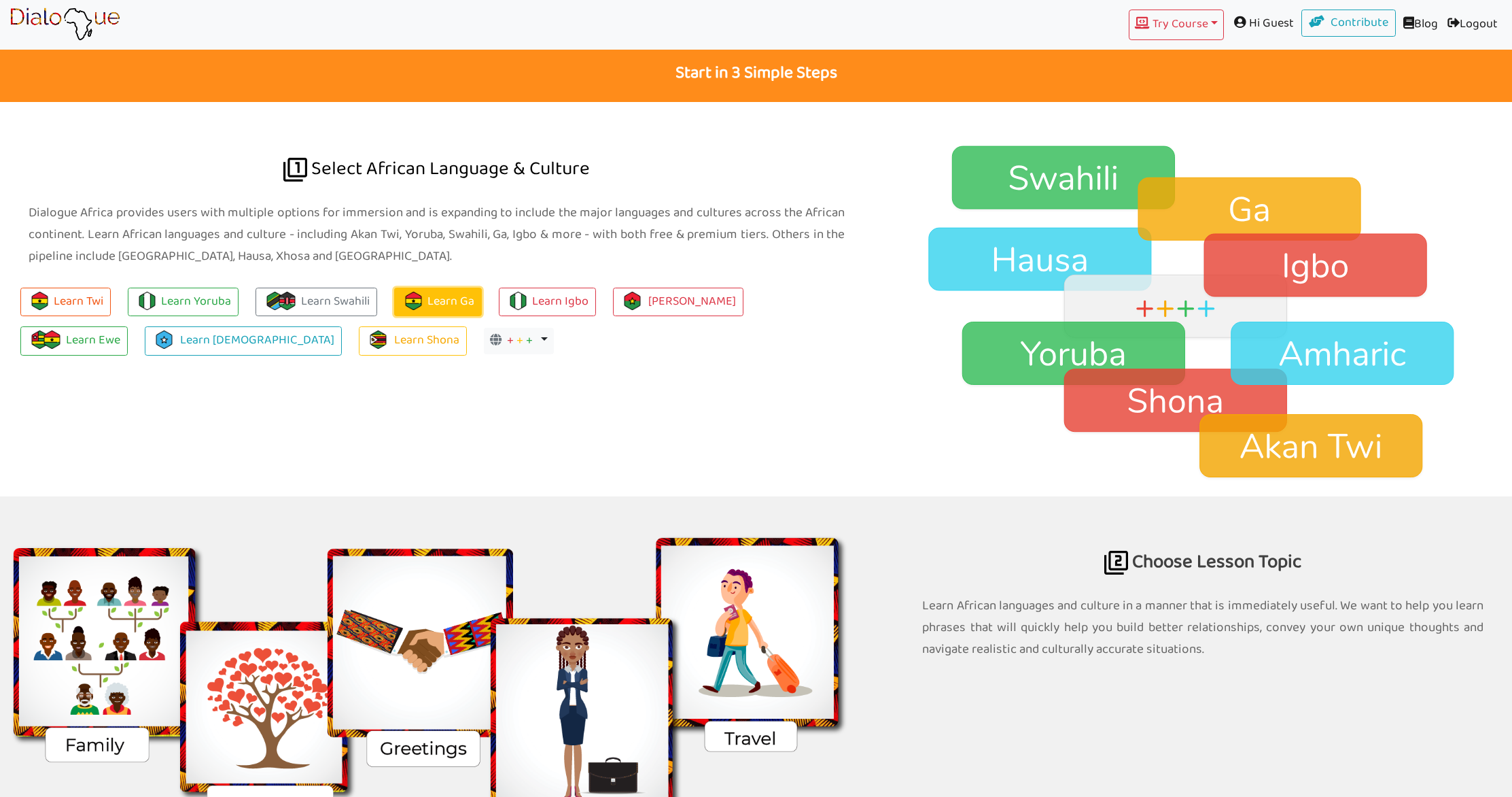
click at [430, 306] on link "Learn Ga" at bounding box center [438, 302] width 87 height 29
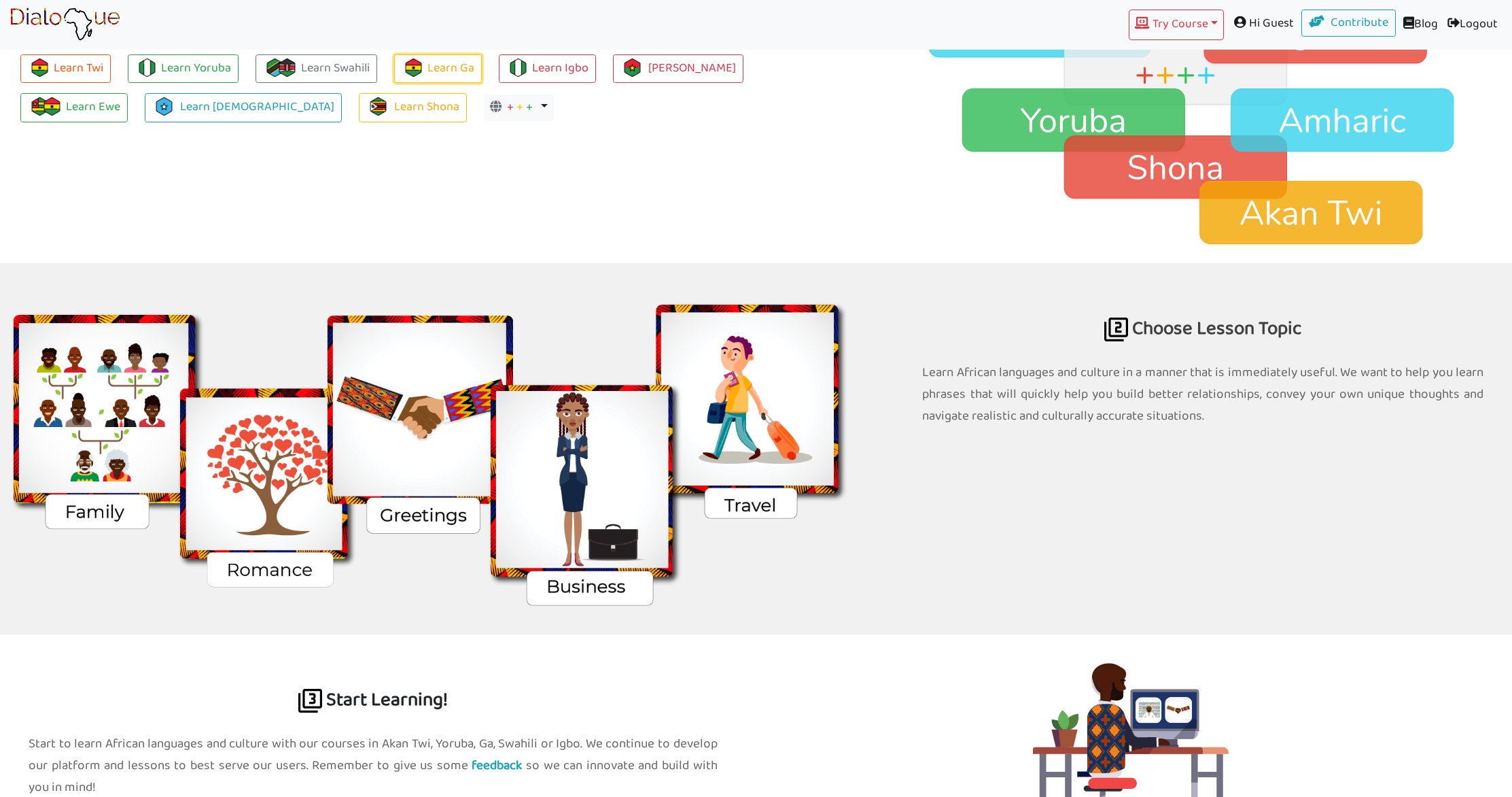
scroll to position [1547, 0]
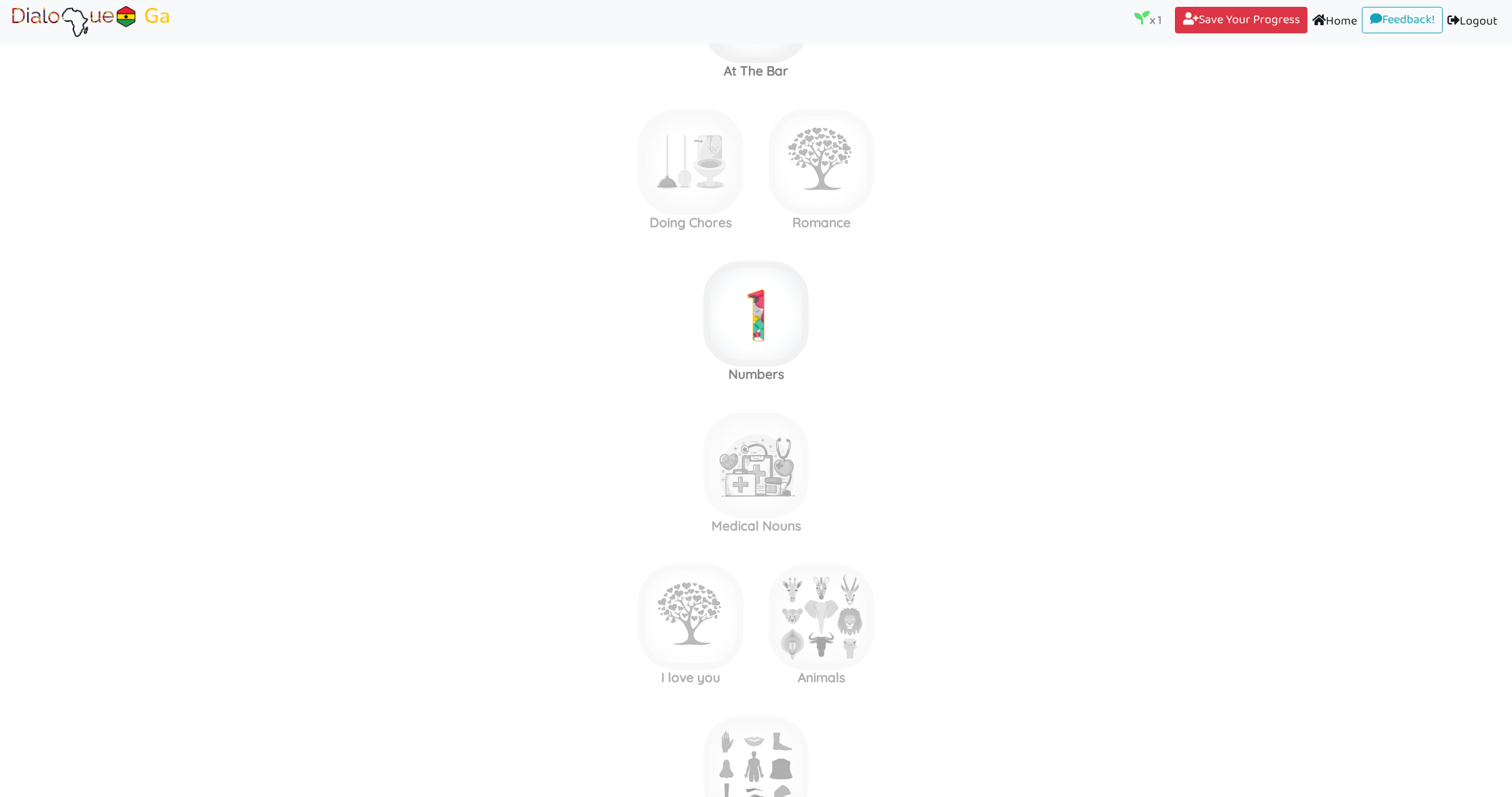
scroll to position [791, 0]
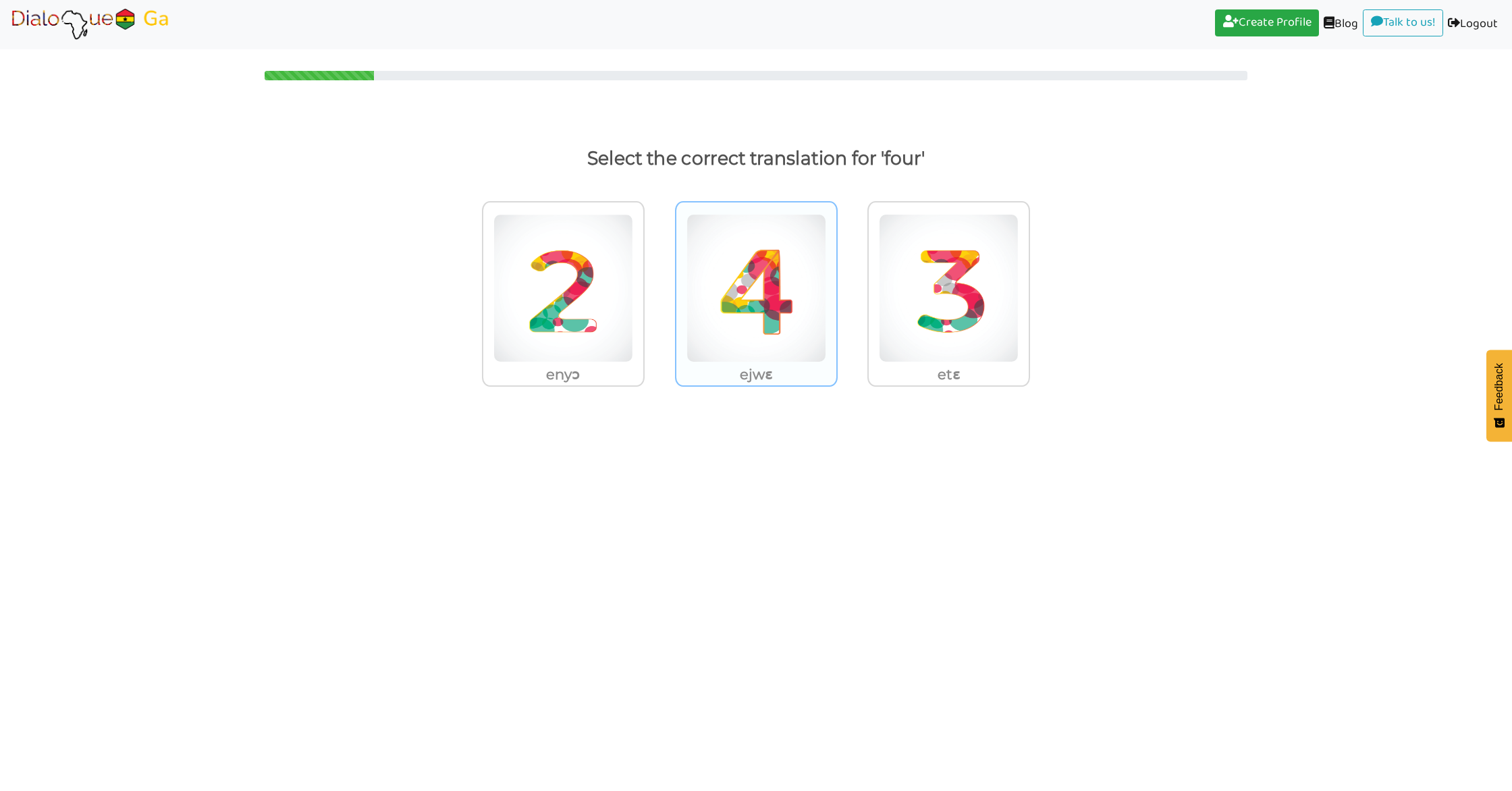
click at [633, 355] on img at bounding box center [563, 288] width 140 height 148
click at [653, 285] on input "ejwɛ" at bounding box center [648, 279] width 10 height 10
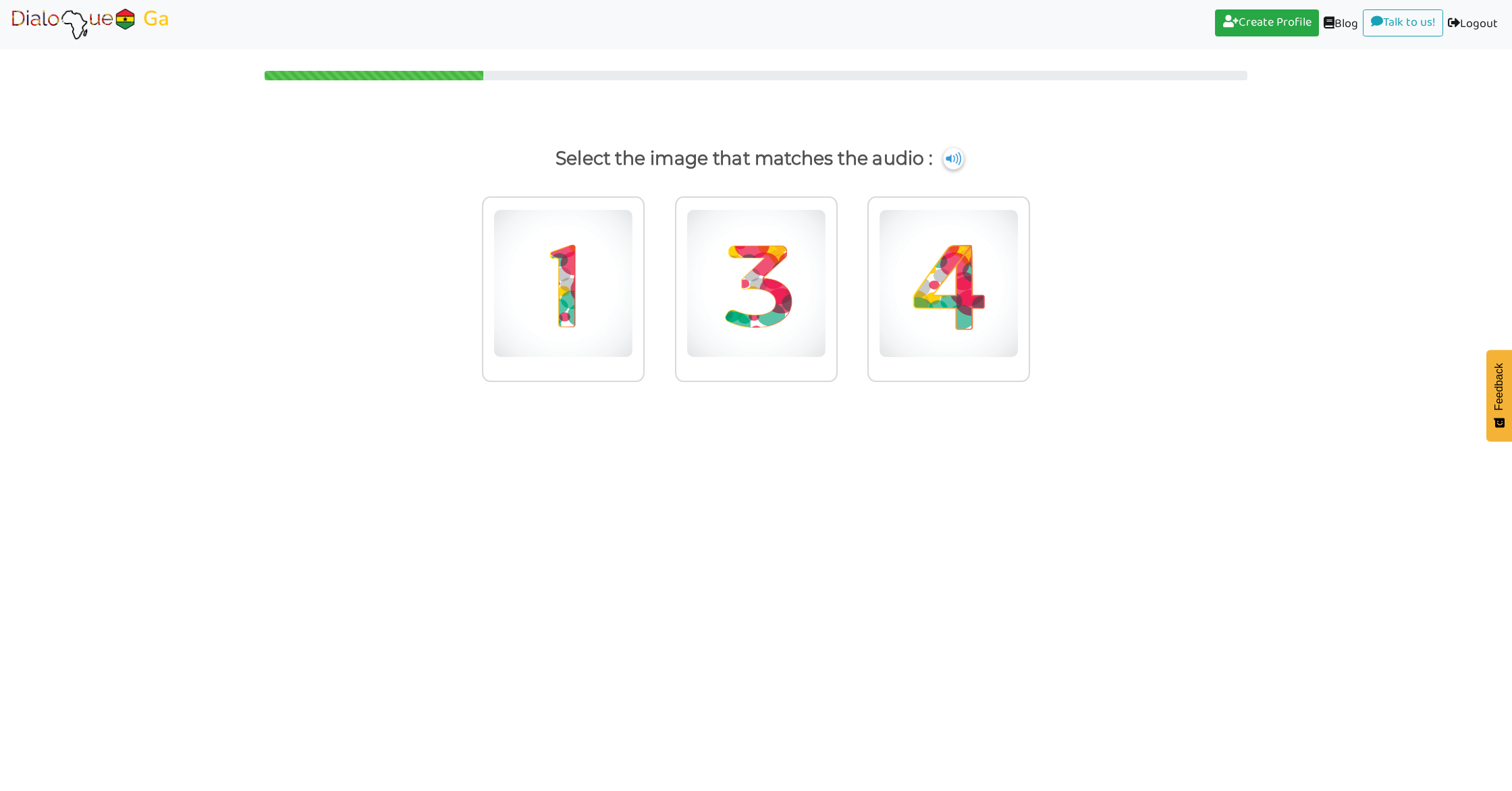
click at [949, 160] on img at bounding box center [953, 158] width 20 height 22
click at [633, 339] on img at bounding box center [563, 283] width 140 height 148
click at [653, 280] on input "radio" at bounding box center [648, 274] width 10 height 10
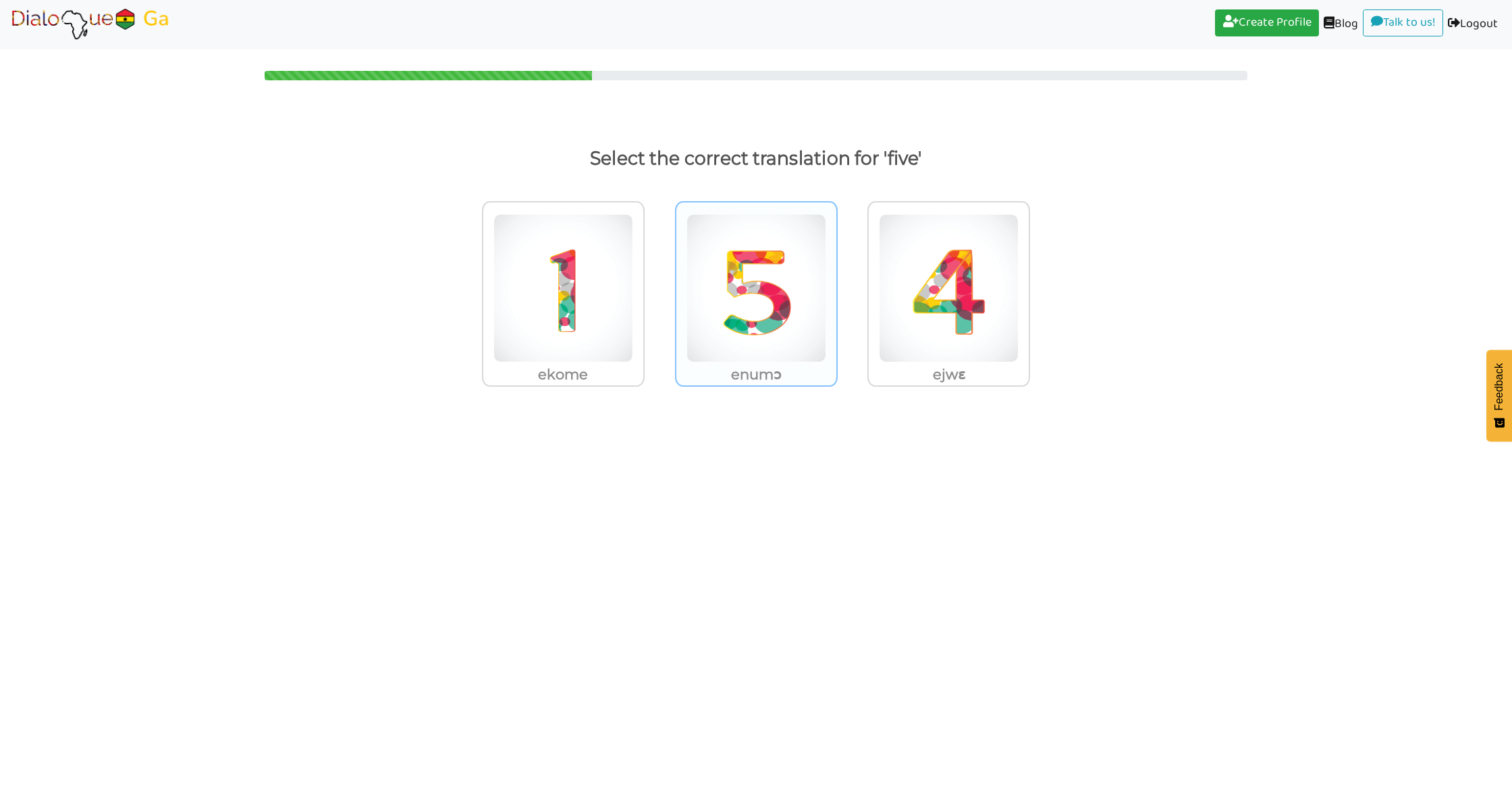
click at [633, 356] on img at bounding box center [563, 288] width 140 height 148
click at [653, 285] on input "enumɔ" at bounding box center [648, 279] width 10 height 10
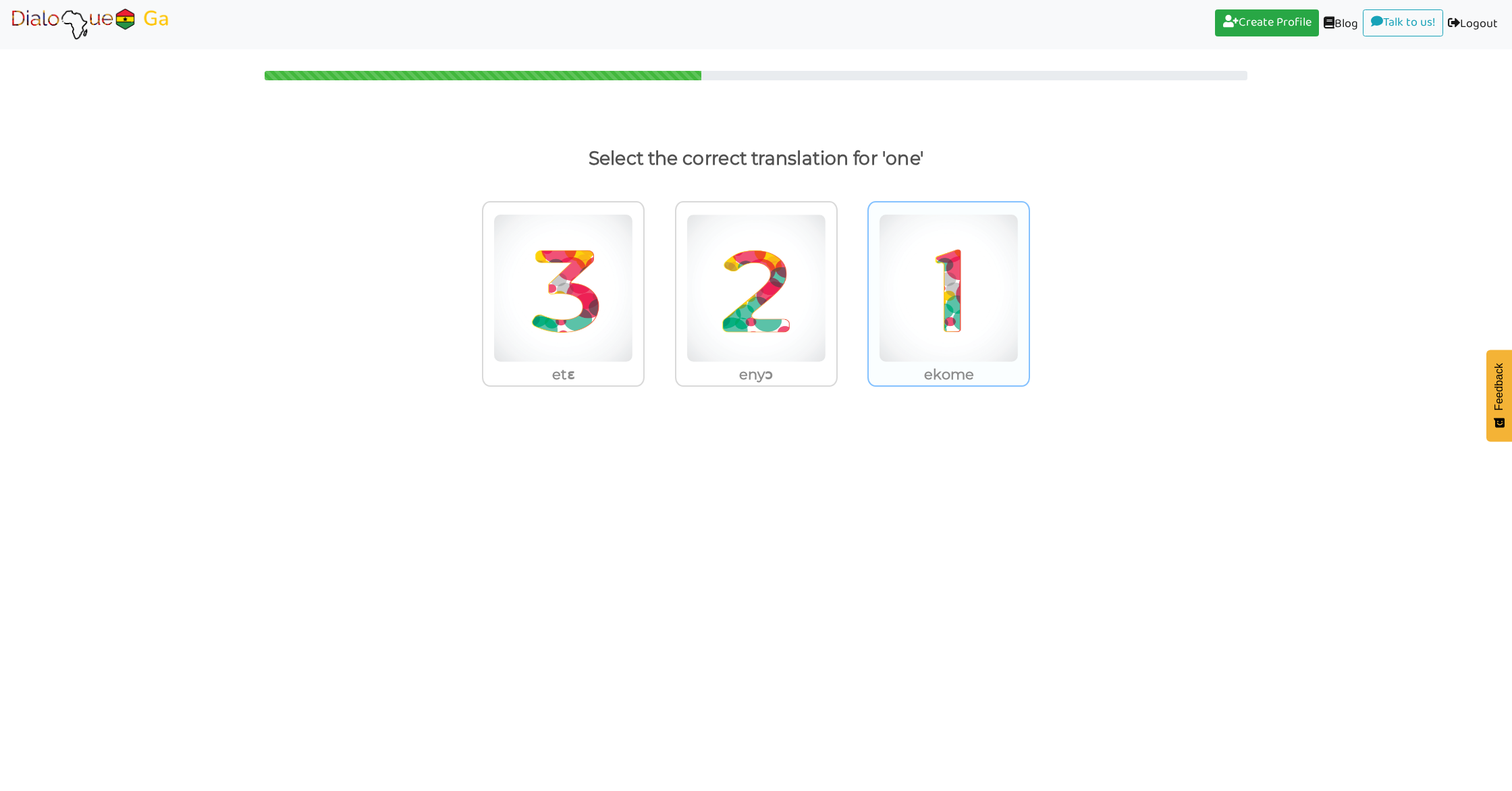
click at [644, 374] on p "ekome" at bounding box center [563, 375] width 160 height 24
click at [653, 285] on input "ekome" at bounding box center [648, 279] width 10 height 10
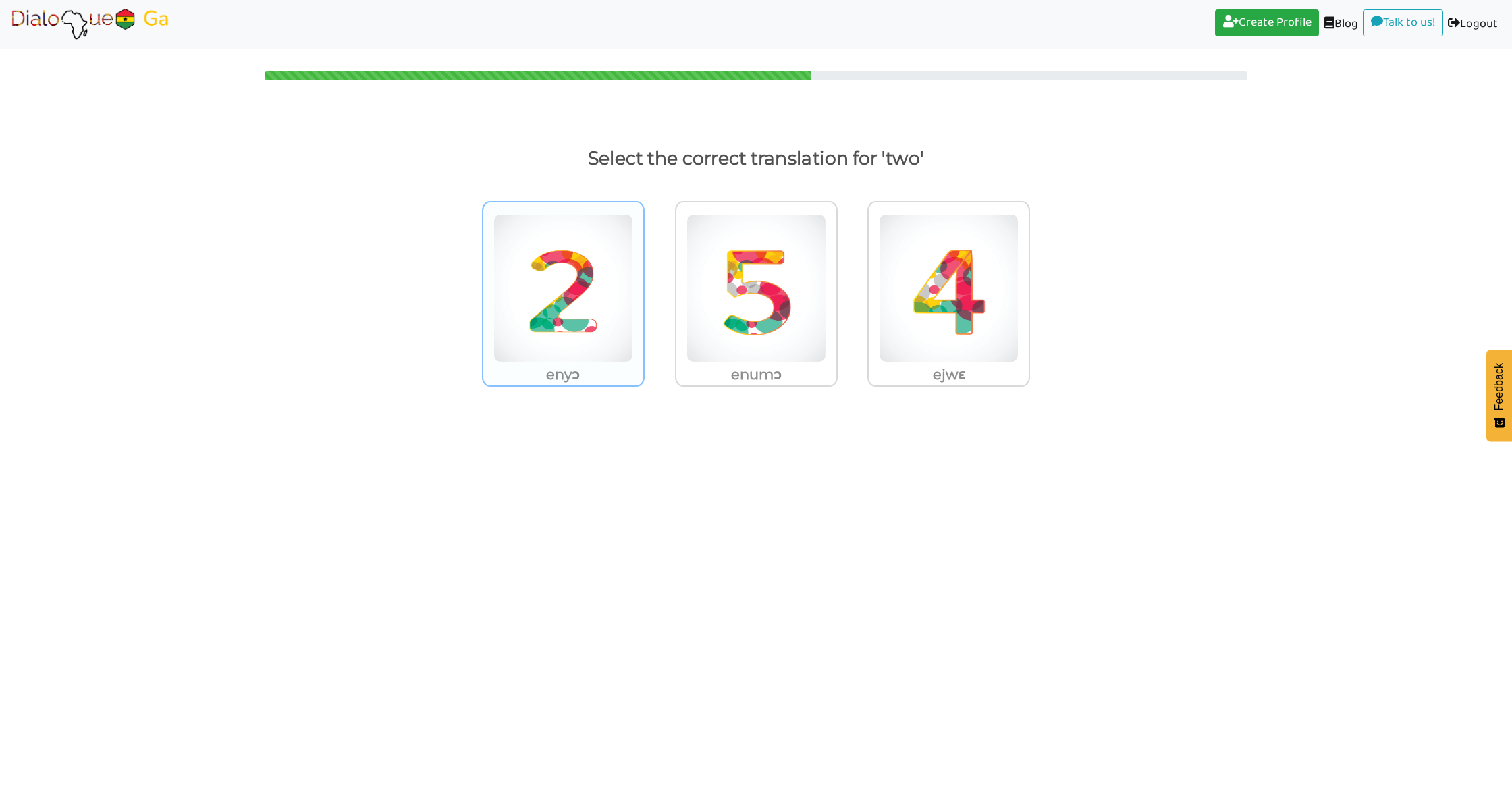
click at [588, 309] on img at bounding box center [563, 288] width 140 height 148
click at [644, 285] on input "enyɔ" at bounding box center [648, 279] width 10 height 10
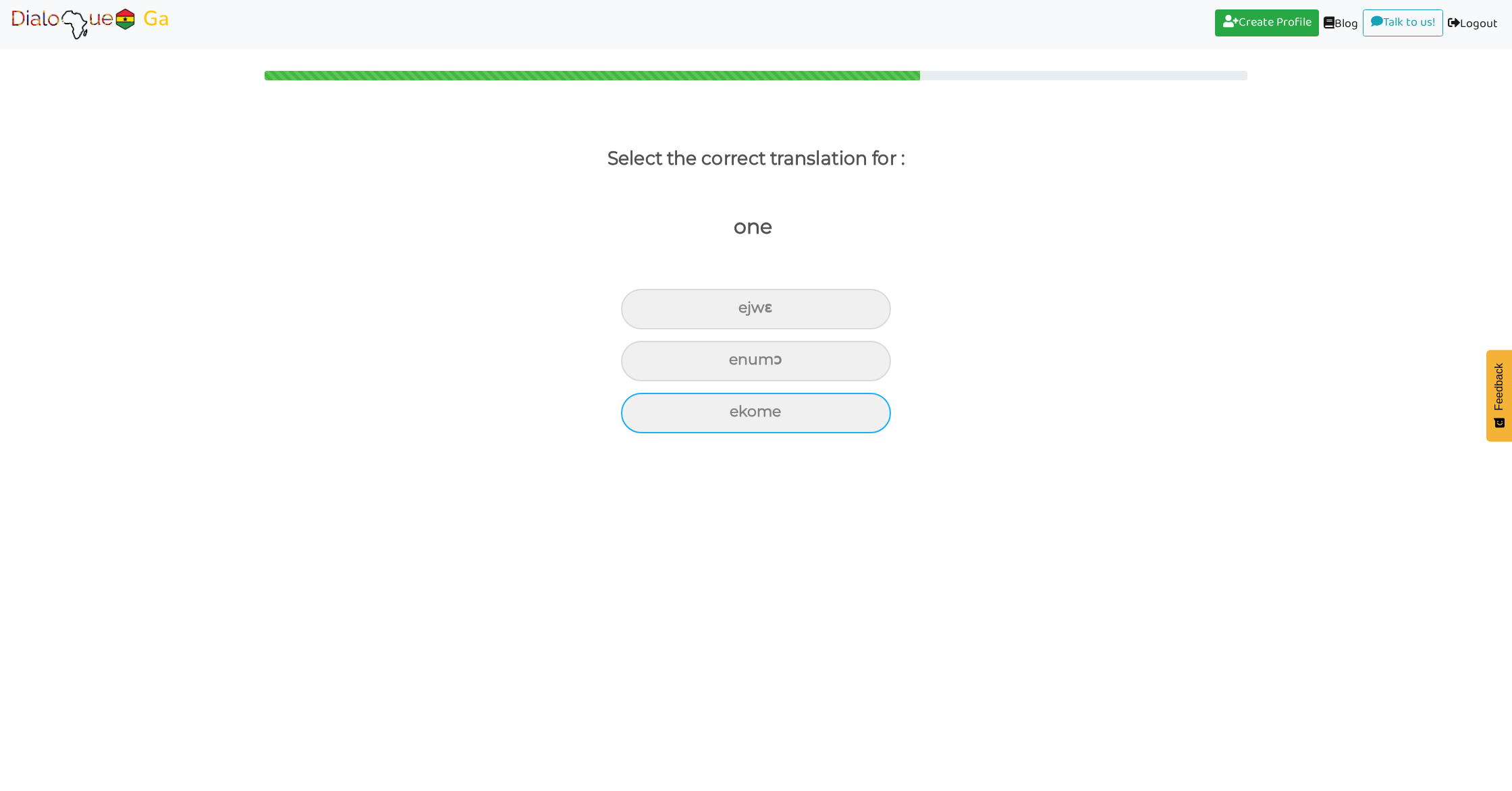
click at [793, 329] on div "ekome" at bounding box center [756, 309] width 270 height 40
click at [749, 312] on input "ekome" at bounding box center [744, 307] width 9 height 9
radio input "true"
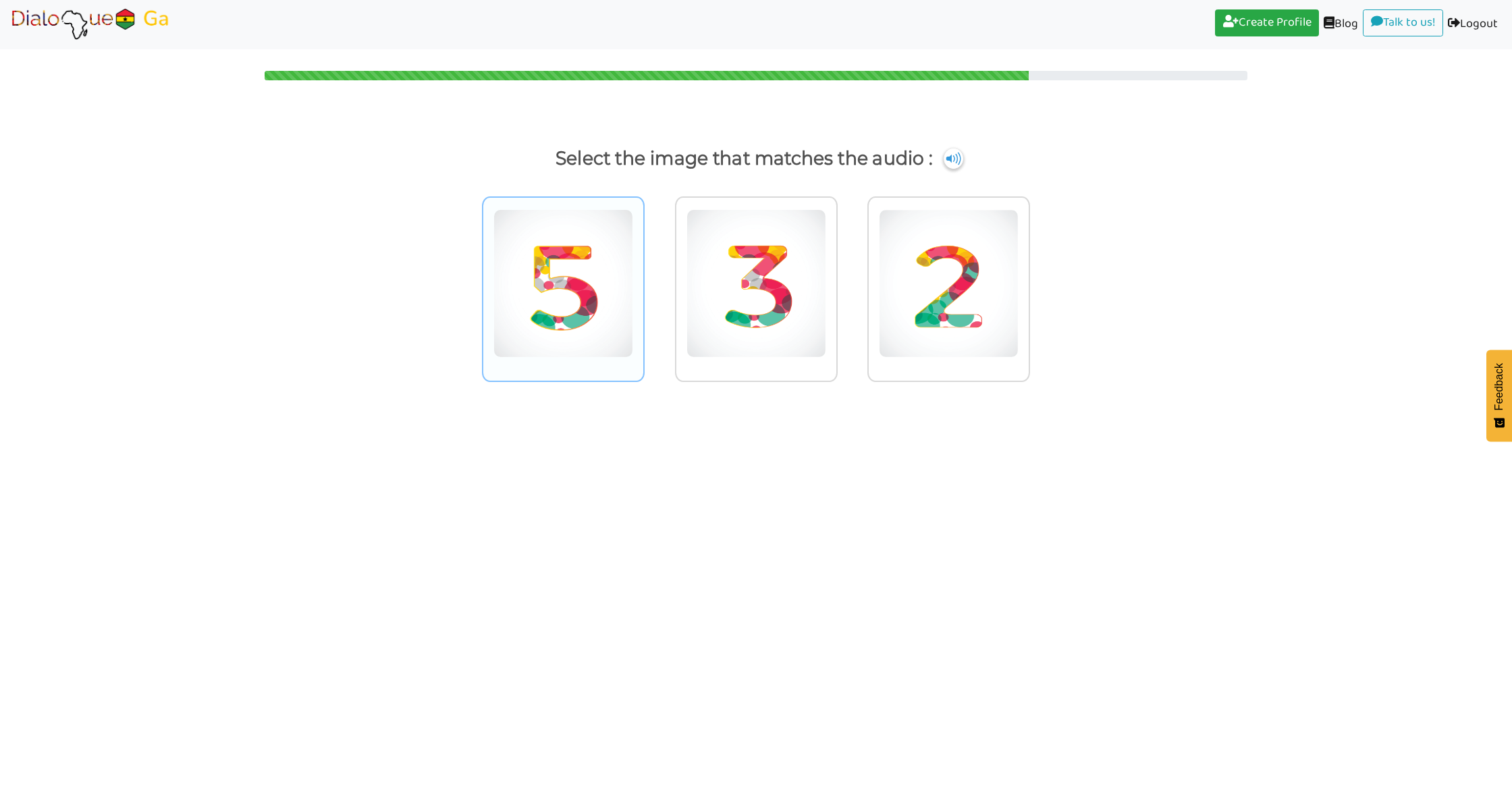
click at [578, 334] on img at bounding box center [563, 283] width 140 height 148
click at [644, 280] on input "radio" at bounding box center [648, 274] width 10 height 10
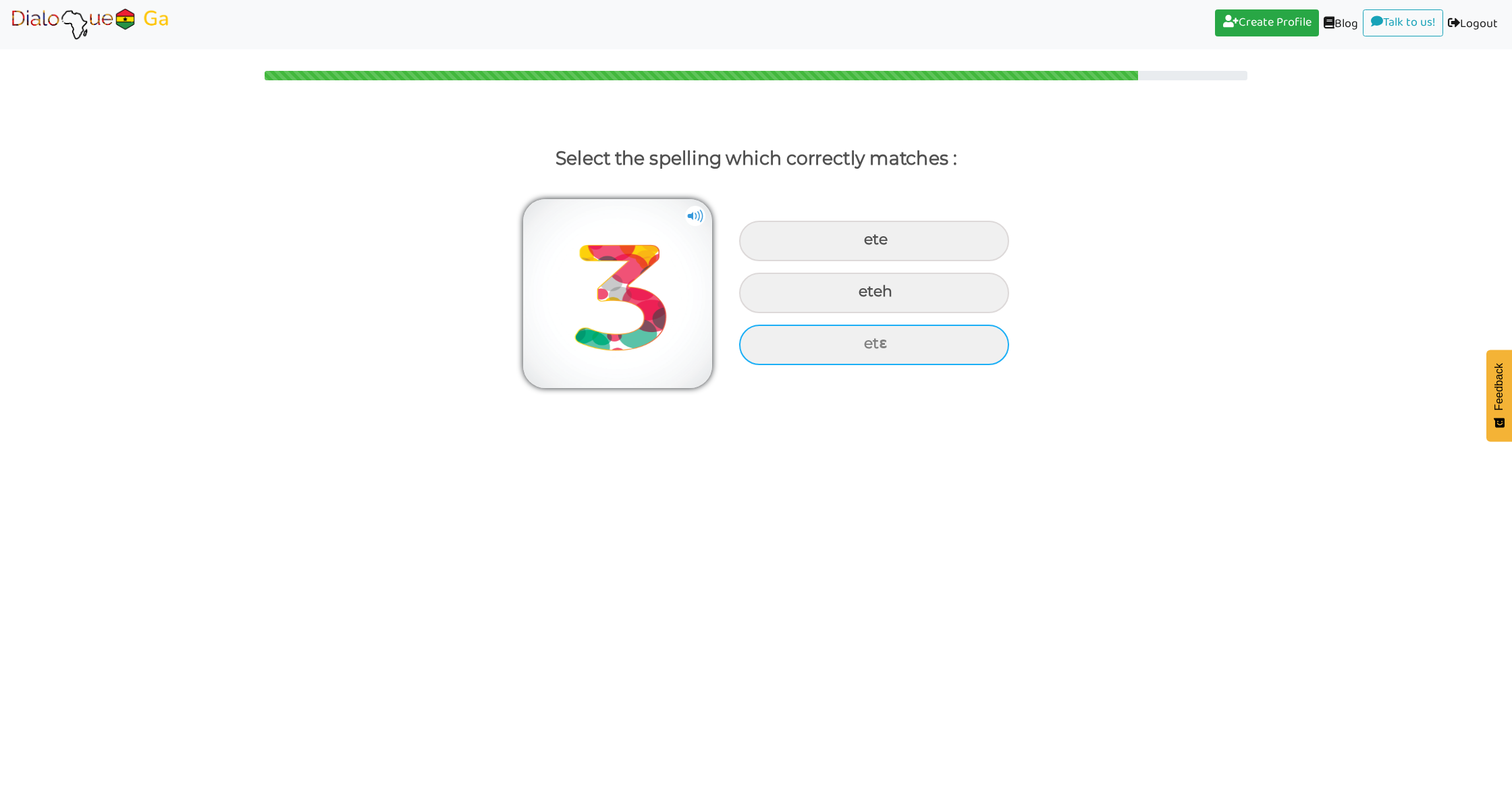
click at [869, 261] on div "etɛ" at bounding box center [874, 241] width 270 height 40
click at [869, 244] on input "etɛ" at bounding box center [865, 240] width 9 height 9
radio input "true"
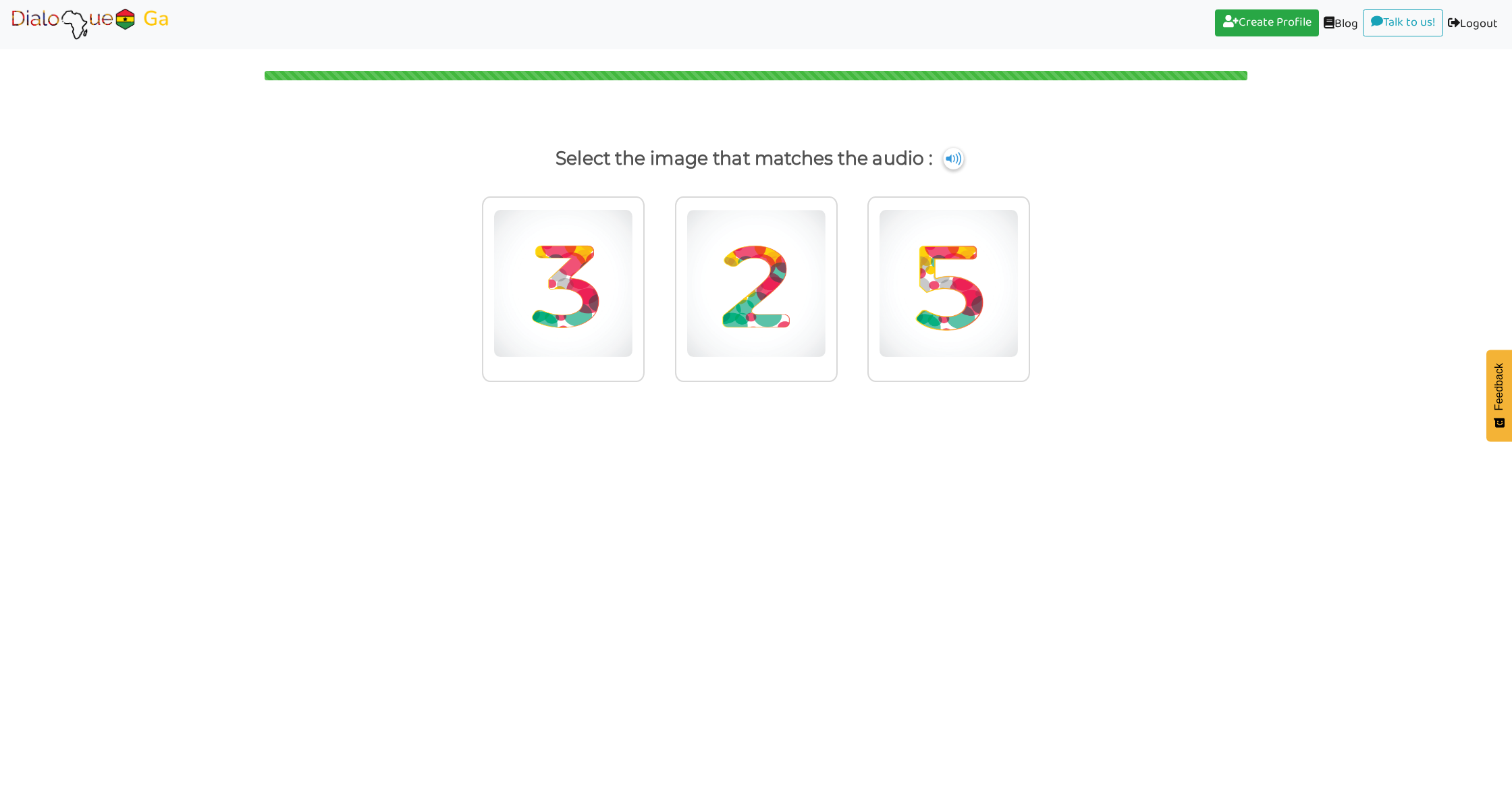
click at [949, 161] on img at bounding box center [953, 158] width 20 height 22
click at [633, 308] on img at bounding box center [563, 283] width 140 height 148
click at [653, 280] on input "radio" at bounding box center [648, 274] width 10 height 10
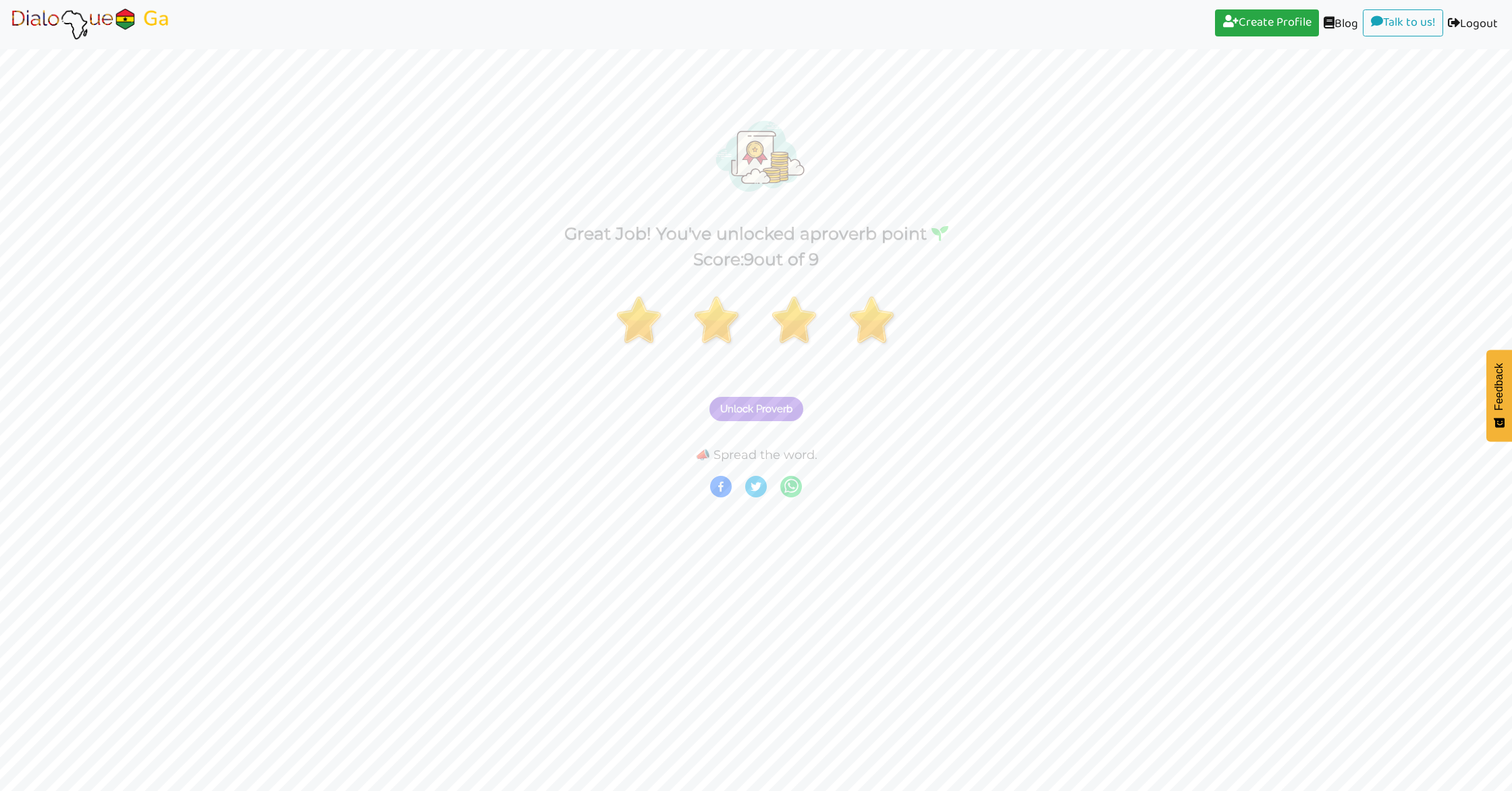
click at [755, 412] on span "Unlock Proverb" at bounding box center [756, 408] width 72 height 12
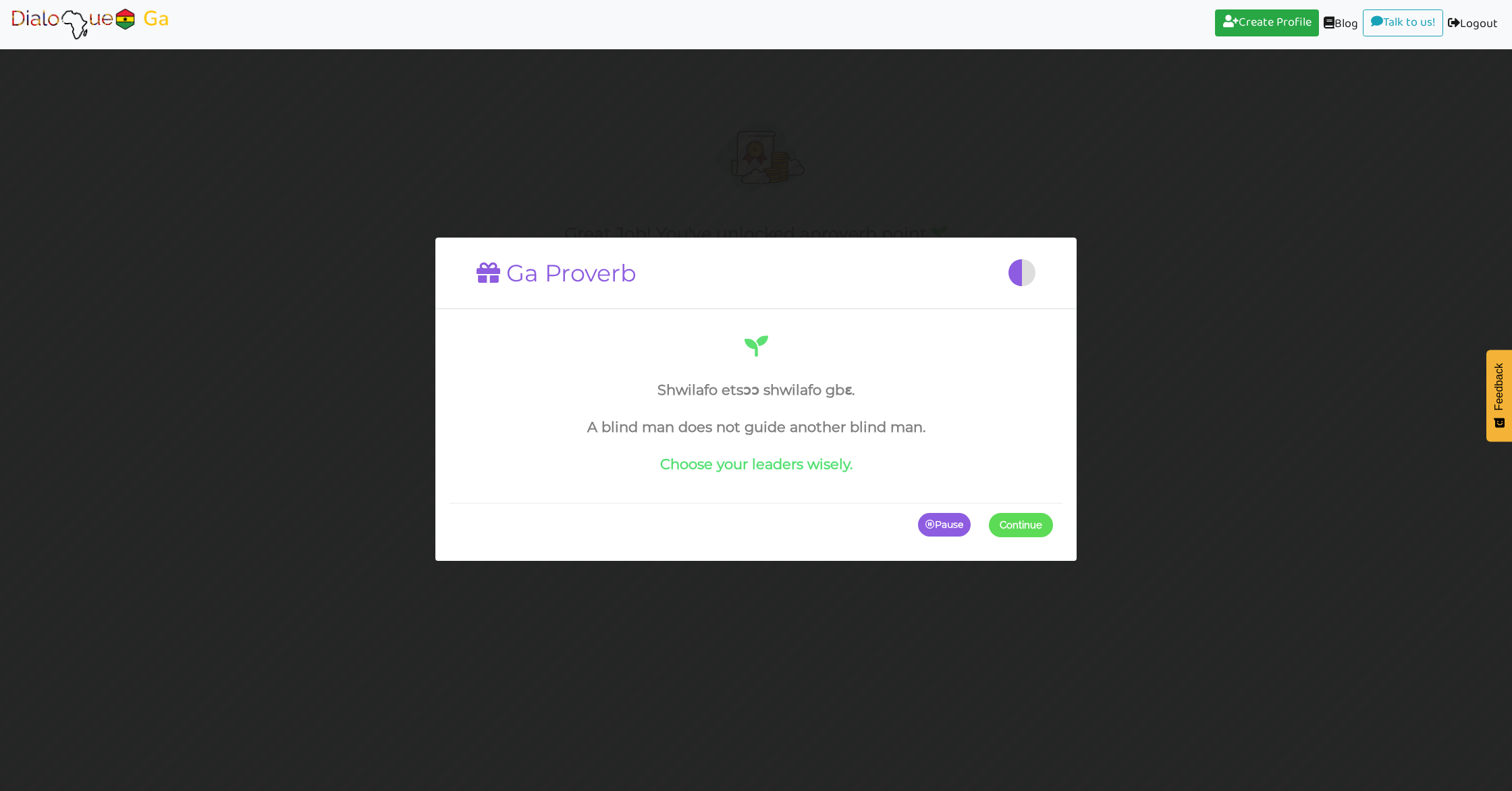
click at [1003, 527] on span "Continue" at bounding box center [1021, 524] width 43 height 12
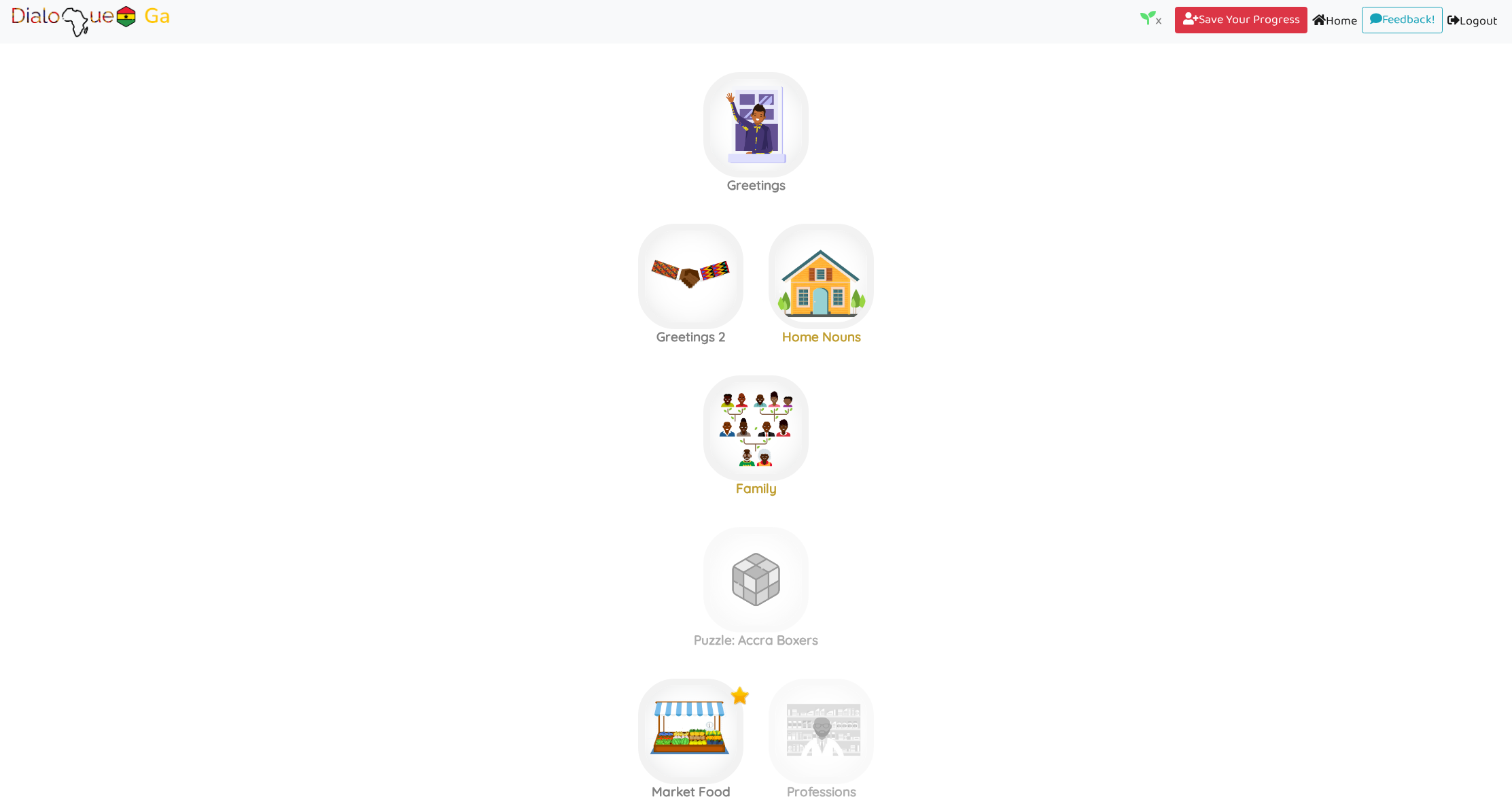
scroll to position [1221, 0]
click at [777, 178] on img at bounding box center [756, 124] width 105 height 105
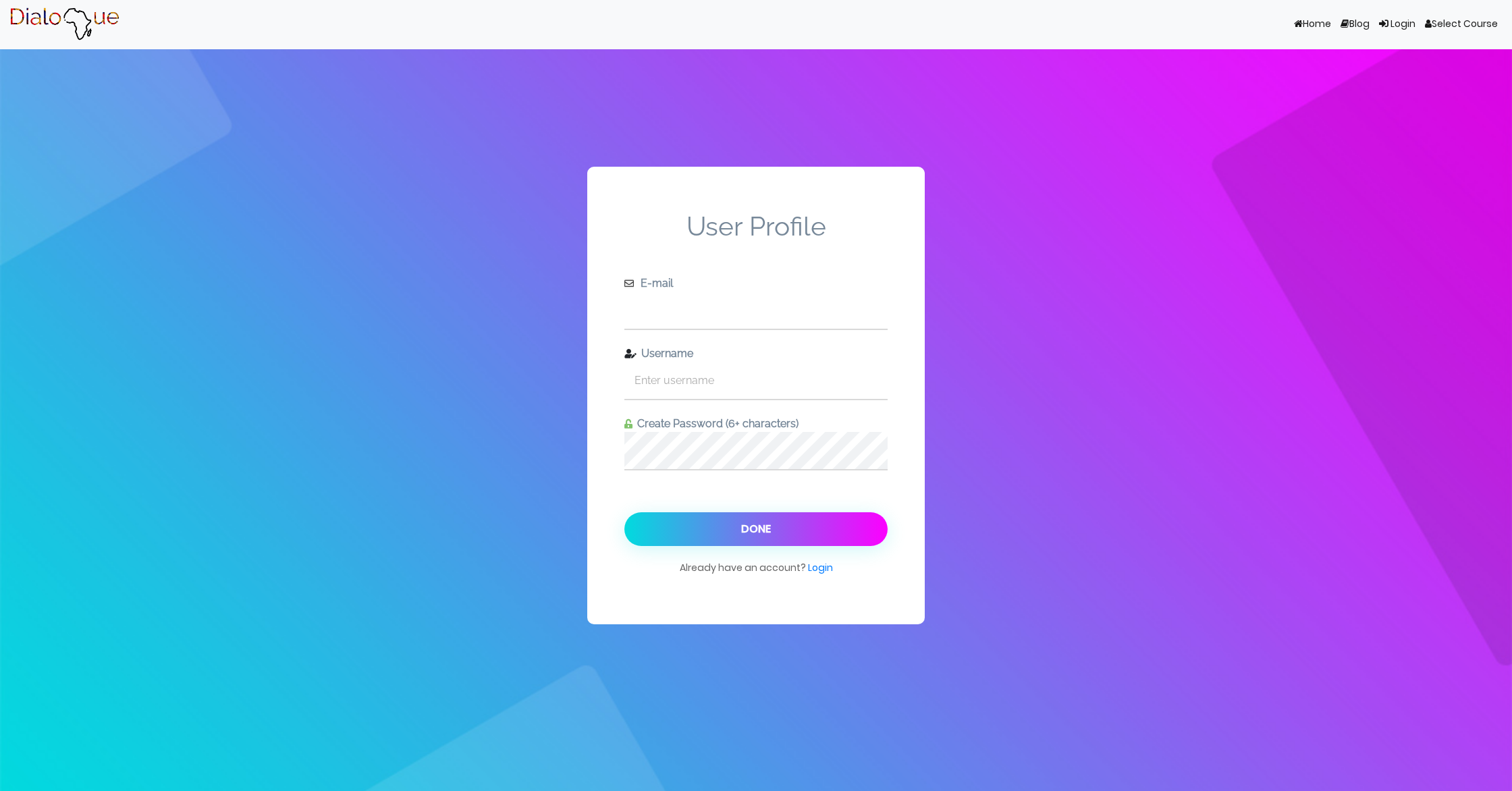
click at [679, 314] on input "text" at bounding box center [756, 310] width 263 height 37
type input "[EMAIL_ADDRESS][DOMAIN_NAME]"
click at [677, 383] on input "text" at bounding box center [756, 380] width 263 height 37
type input "d"
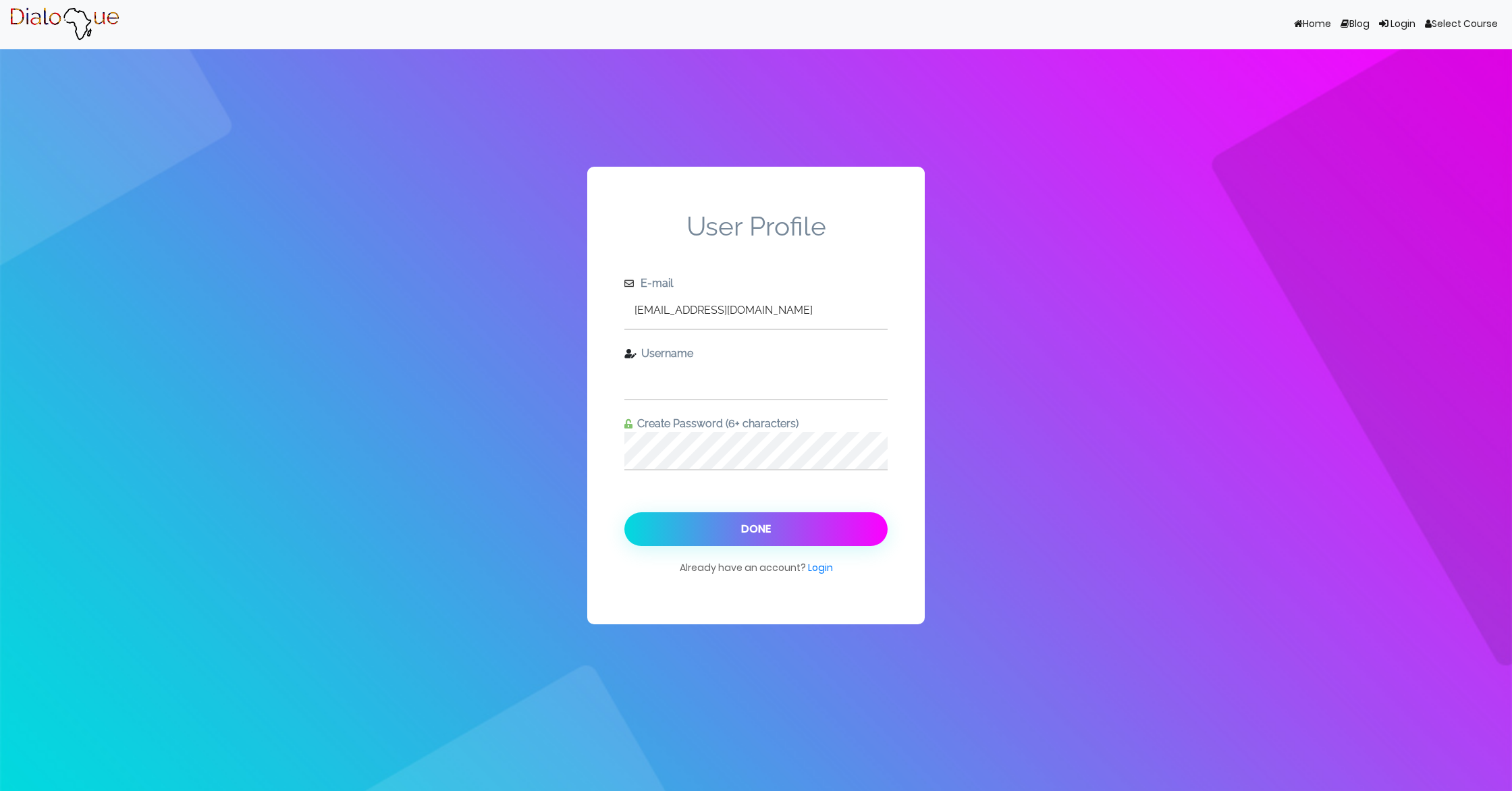
type input "d"
type input "language learner"
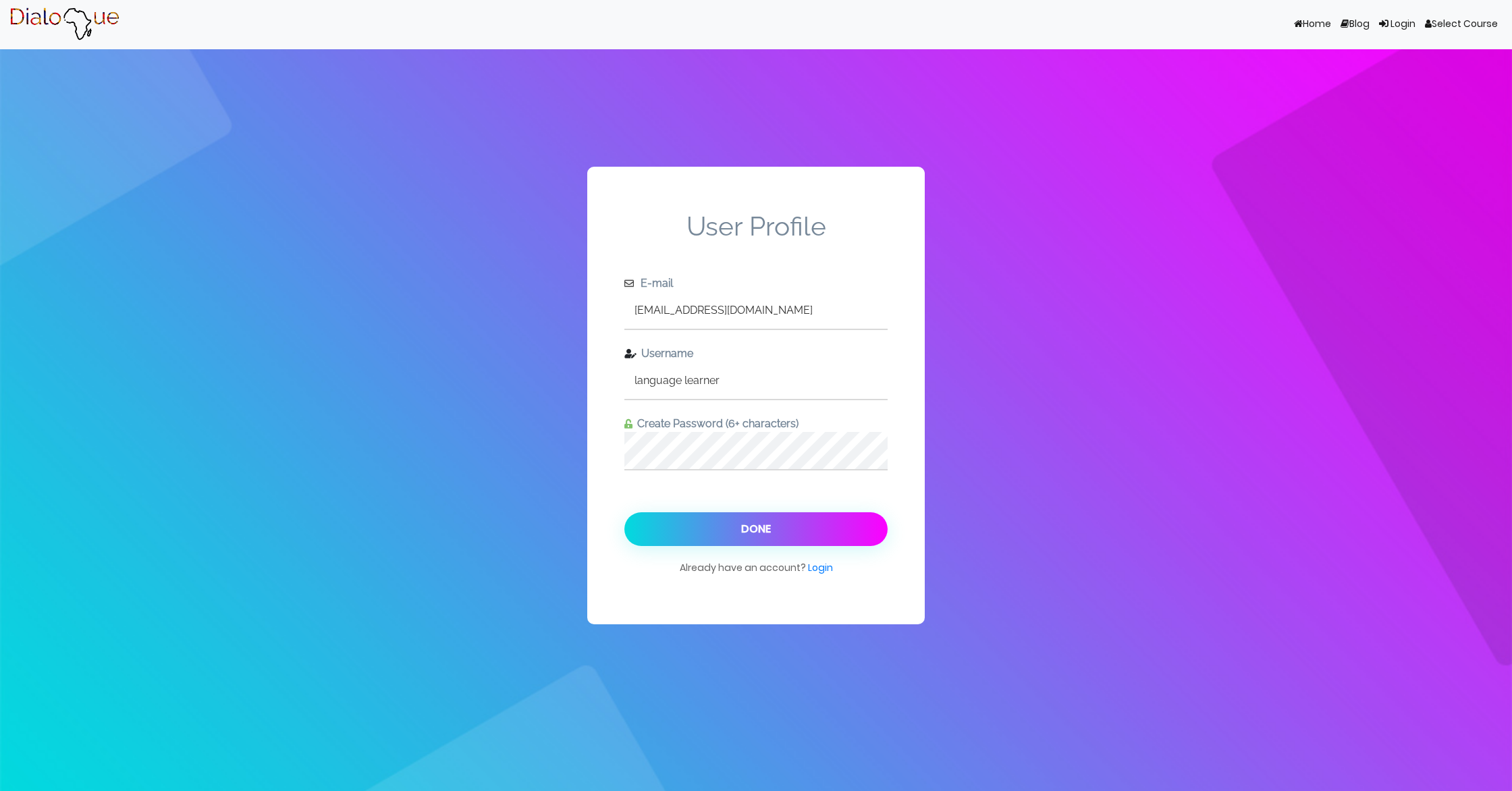
click at [818, 314] on input "[EMAIL_ADDRESS][DOMAIN_NAME]" at bounding box center [756, 310] width 263 height 37
type input "[EMAIL_ADDRESS][DOMAIN_NAME]"
click at [657, 537] on button "Done" at bounding box center [756, 529] width 263 height 34
click at [656, 532] on button "Done" at bounding box center [756, 529] width 263 height 34
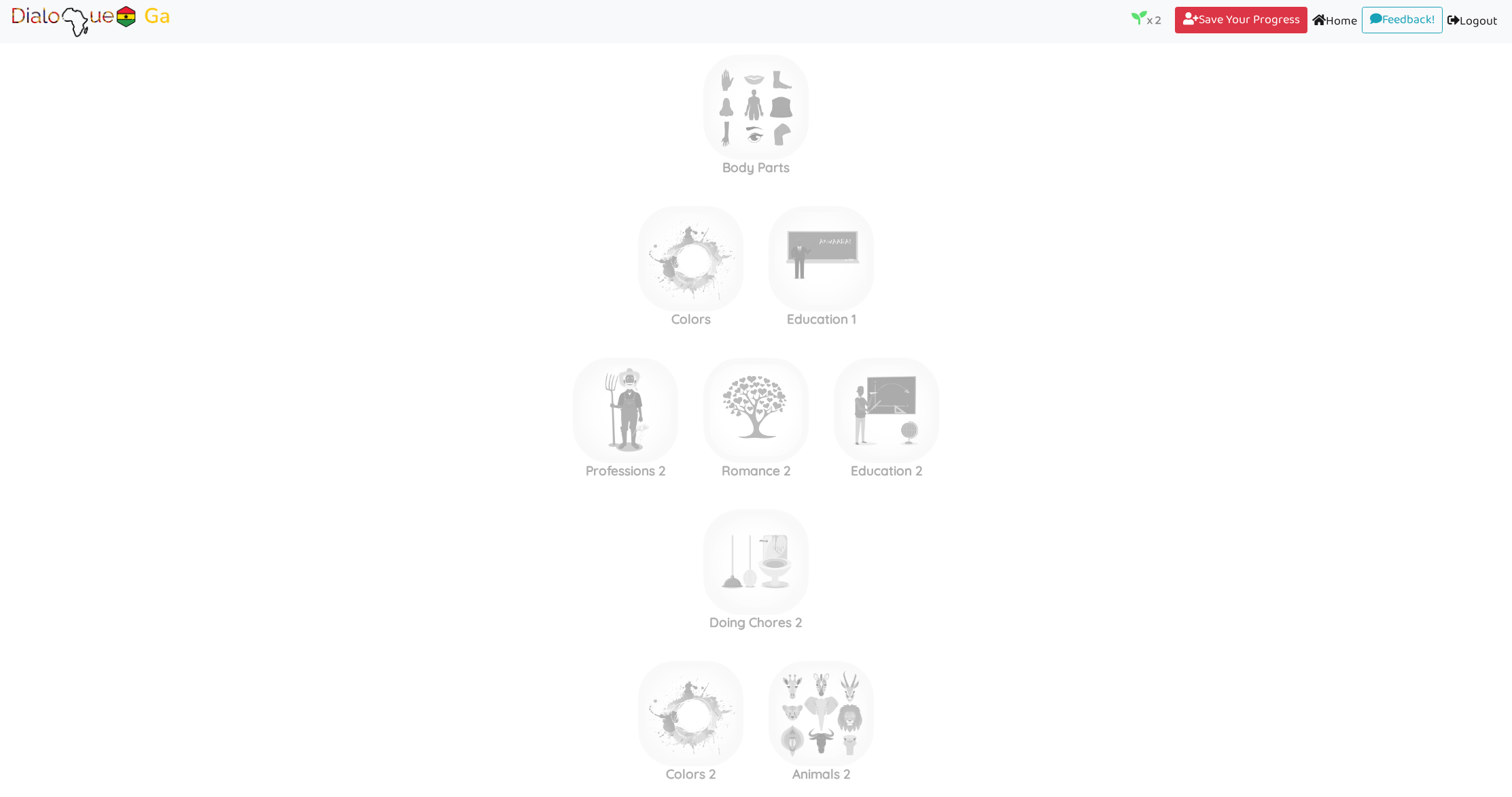
scroll to position [1685, 0]
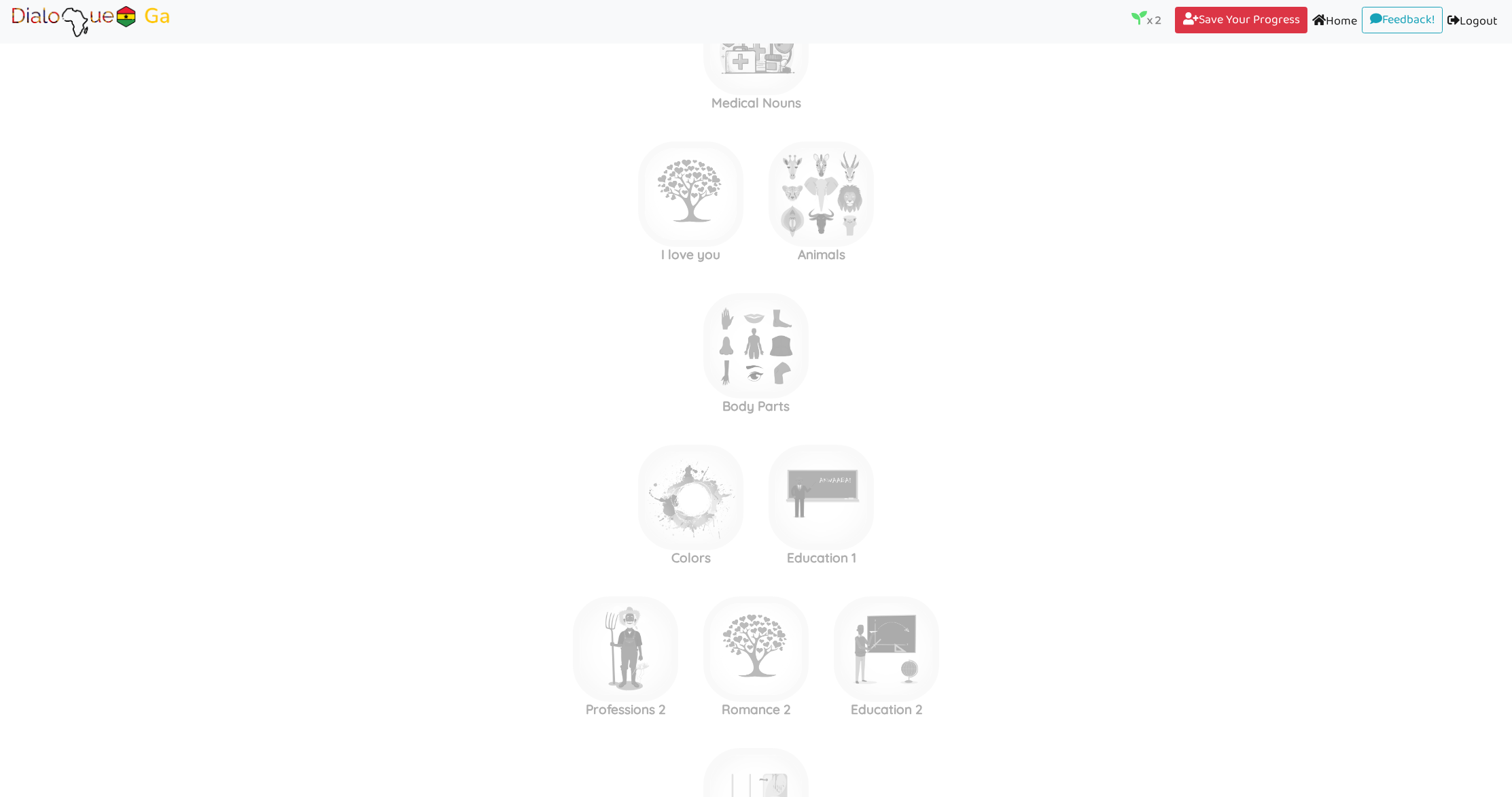
scroll to position [1685, 0]
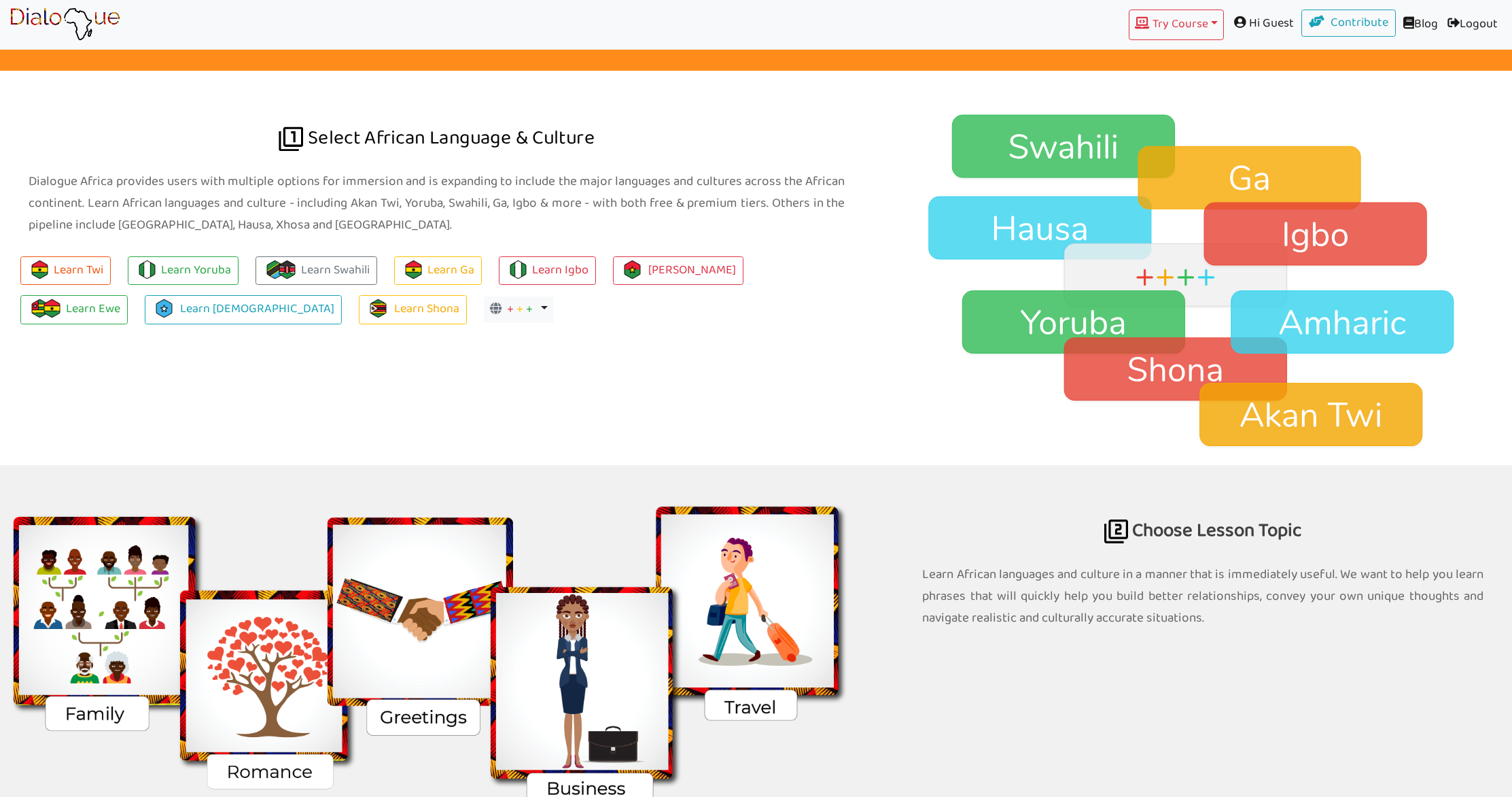
scroll to position [1136, 0]
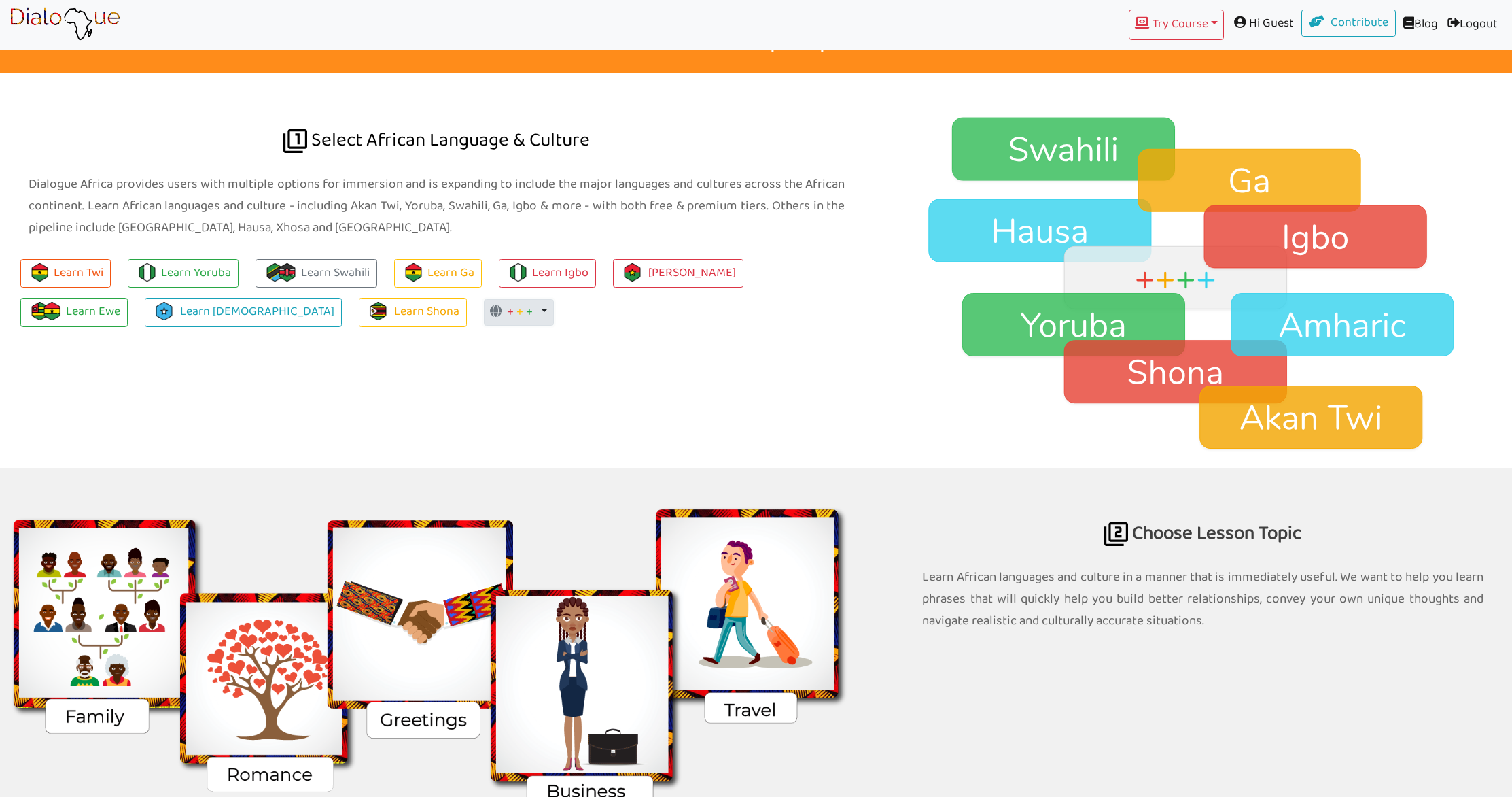
click at [526, 304] on span "+" at bounding box center [529, 312] width 6 height 21
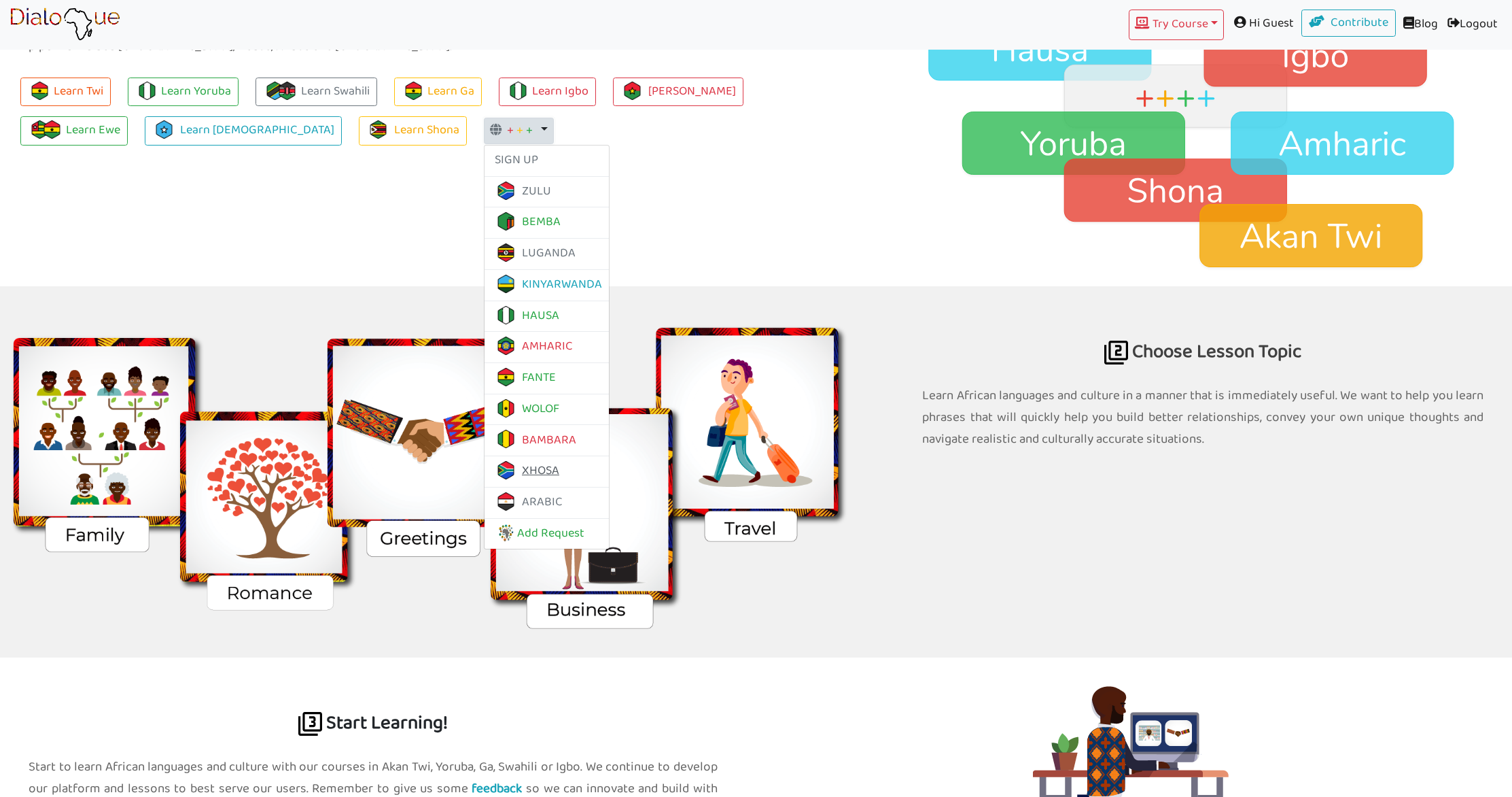
scroll to position [1313, 0]
